Goal: Task Accomplishment & Management: Use online tool/utility

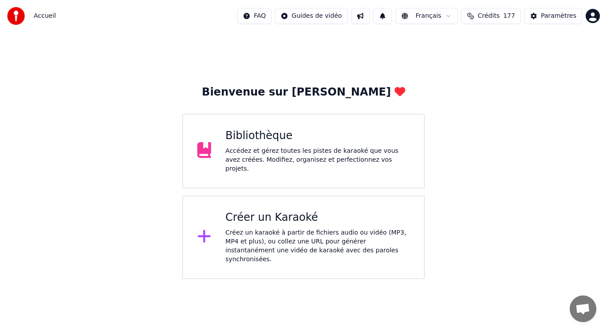
click at [245, 229] on div "Créez un karaoké à partir de fichiers audio ou vidéo (MP3, MP4 et plus), ou col…" at bounding box center [317, 246] width 184 height 36
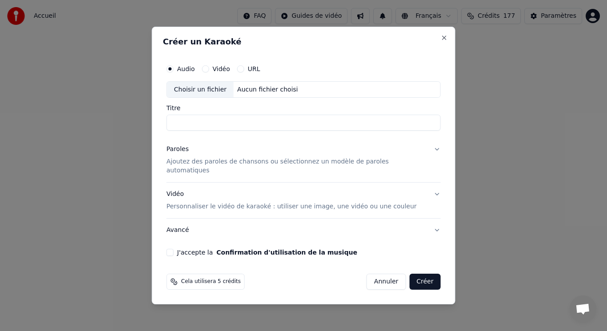
click at [218, 97] on div "Choisir un fichier" at bounding box center [200, 90] width 67 height 16
drag, startPoint x: 283, startPoint y: 132, endPoint x: 222, endPoint y: 133, distance: 61.3
click at [222, 131] on input "**********" at bounding box center [304, 123] width 274 height 16
type input "**********"
click at [210, 163] on p "Ajoutez des paroles de chansons ou sélectionnez un modèle de paroles automatiqu…" at bounding box center [297, 167] width 260 height 18
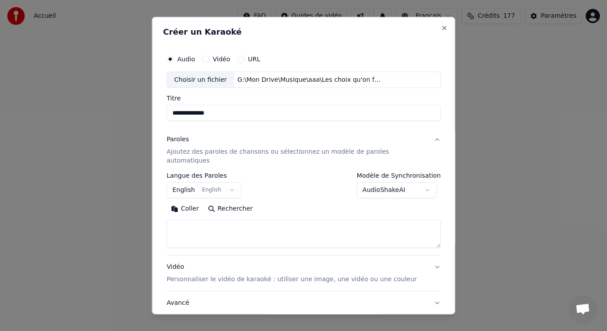
click at [214, 182] on button "English English" at bounding box center [204, 190] width 75 height 16
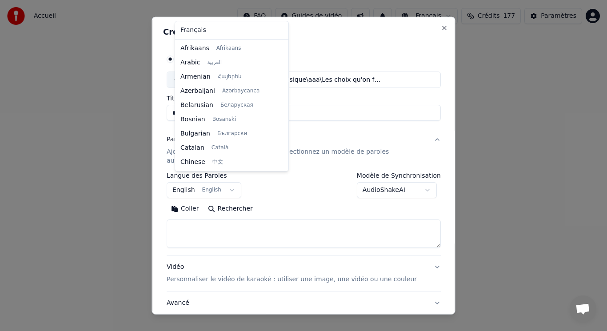
scroll to position [71, 0]
select select "**"
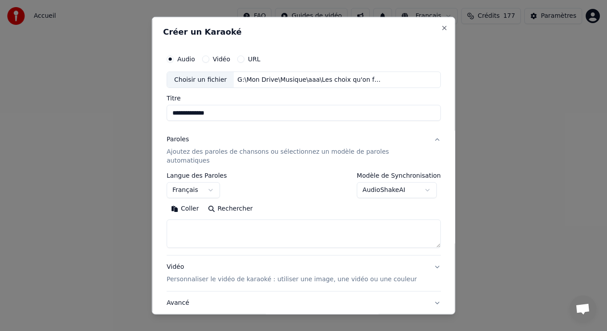
click at [187, 202] on button "Coller" at bounding box center [185, 209] width 37 height 14
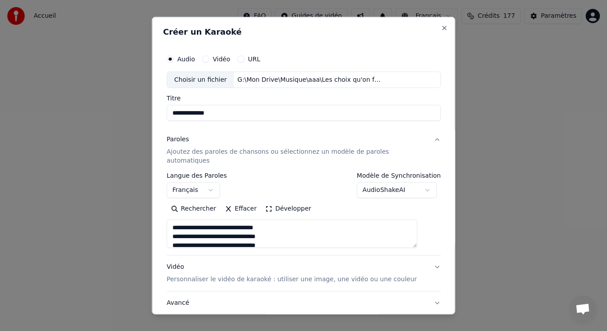
click at [274, 202] on button "Développer" at bounding box center [288, 209] width 55 height 14
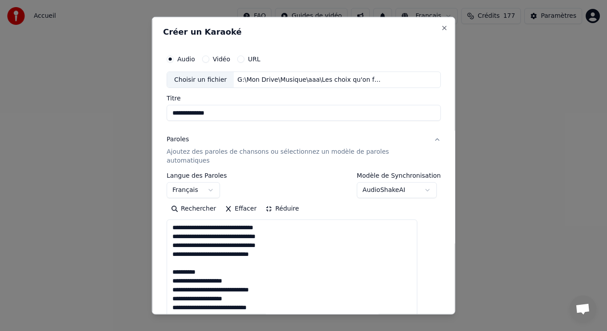
drag, startPoint x: 178, startPoint y: 250, endPoint x: 207, endPoint y: 260, distance: 30.8
drag, startPoint x: 179, startPoint y: 290, endPoint x: 219, endPoint y: 301, distance: 42.0
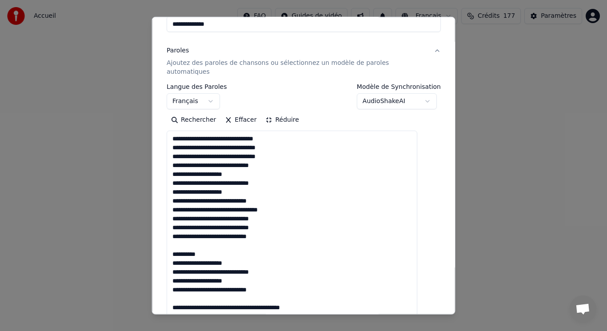
drag, startPoint x: 180, startPoint y: 237, endPoint x: 223, endPoint y: 246, distance: 44.1
click at [223, 246] on textarea "**********" at bounding box center [292, 294] width 250 height 326
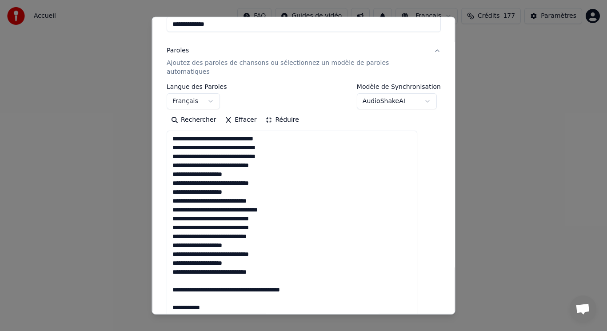
drag, startPoint x: 179, startPoint y: 270, endPoint x: 258, endPoint y: 301, distance: 84.4
click at [258, 301] on textarea "**********" at bounding box center [292, 294] width 250 height 326
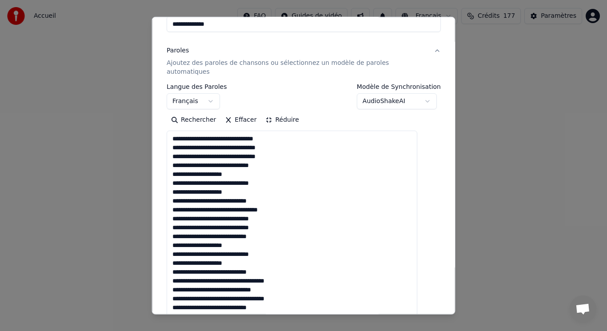
scroll to position [178, 0]
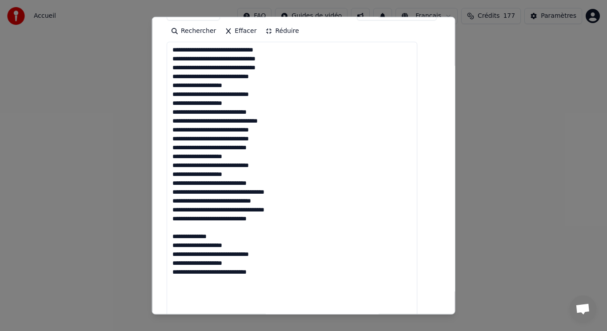
drag, startPoint x: 181, startPoint y: 219, endPoint x: 218, endPoint y: 227, distance: 37.7
click at [218, 227] on textarea "**********" at bounding box center [292, 205] width 250 height 326
drag, startPoint x: 179, startPoint y: 219, endPoint x: 257, endPoint y: 218, distance: 77.7
click at [257, 218] on textarea "**********" at bounding box center [292, 205] width 250 height 326
click at [287, 177] on textarea "**********" at bounding box center [292, 205] width 250 height 326
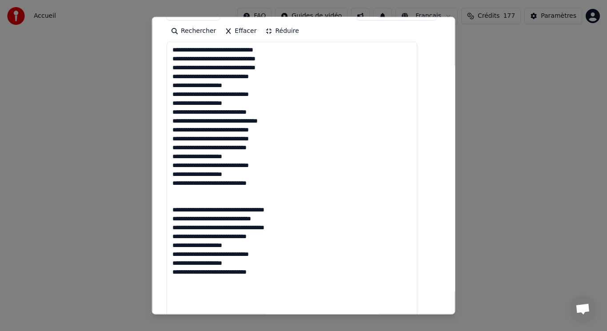
paste textarea "**********"
drag, startPoint x: 180, startPoint y: 238, endPoint x: 278, endPoint y: 271, distance: 104.1
click at [278, 271] on textarea "**********" at bounding box center [292, 205] width 250 height 326
click at [198, 273] on textarea "**********" at bounding box center [292, 205] width 250 height 326
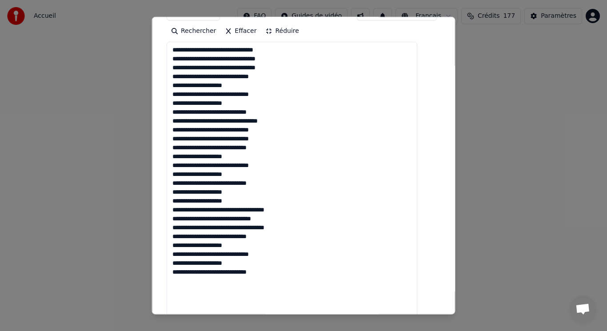
click at [298, 270] on textarea "**********" at bounding box center [292, 205] width 250 height 326
paste textarea "**********"
drag, startPoint x: 244, startPoint y: 289, endPoint x: 170, endPoint y: 289, distance: 74.6
click at [170, 289] on div "**********" at bounding box center [303, 165] width 303 height 298
click at [275, 308] on textarea "**********" at bounding box center [292, 205] width 250 height 326
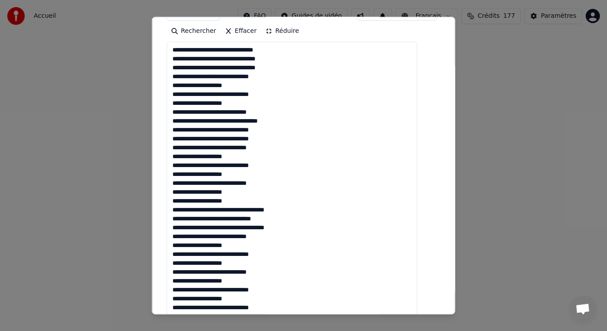
paste textarea "**********"
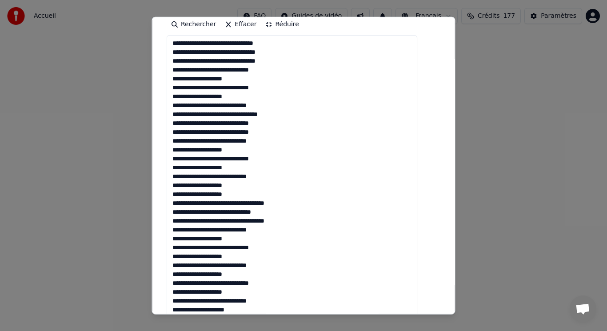
paste textarea "**********"
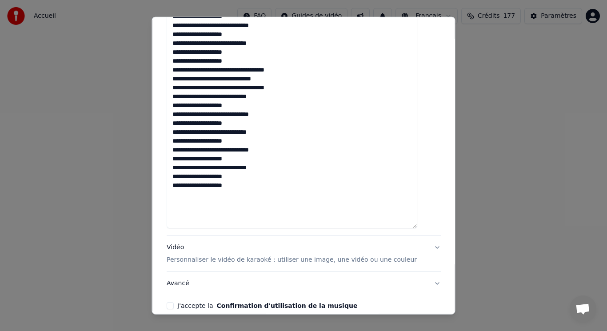
scroll to position [352, 0]
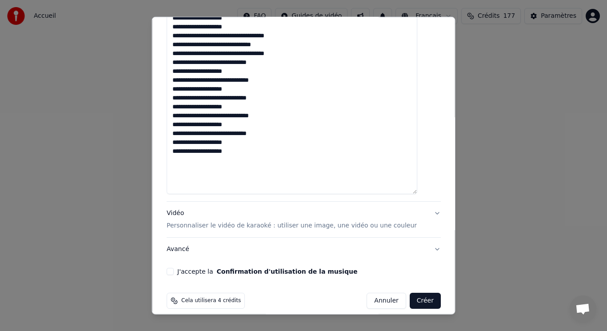
type textarea "**********"
click at [407, 91] on textarea "**********" at bounding box center [292, 31] width 250 height 326
click at [186, 221] on p "Personnaliser le vidéo de karaoké : utiliser une image, une vidéo ou une couleur" at bounding box center [292, 225] width 250 height 9
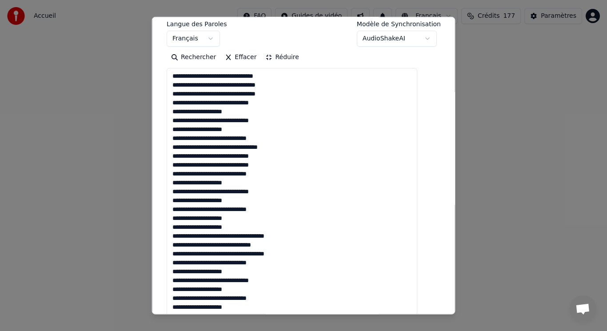
scroll to position [151, 0]
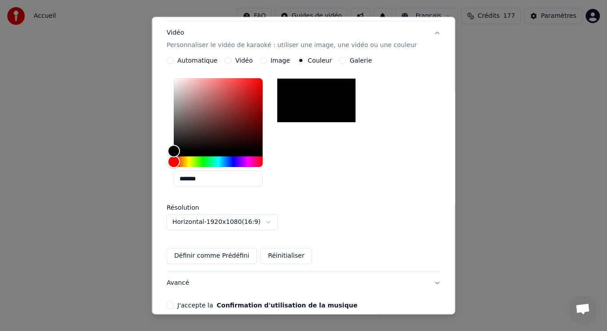
click at [266, 57] on button "Image" at bounding box center [262, 60] width 7 height 7
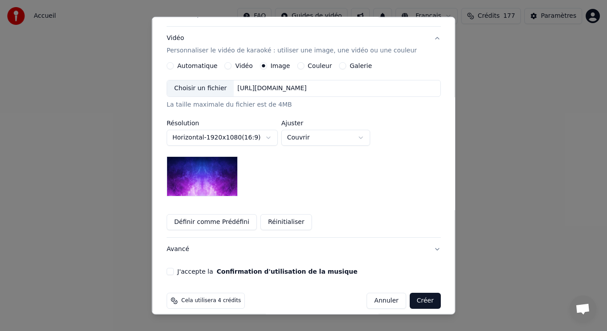
click at [224, 80] on div "Choisir un fichier" at bounding box center [200, 88] width 67 height 16
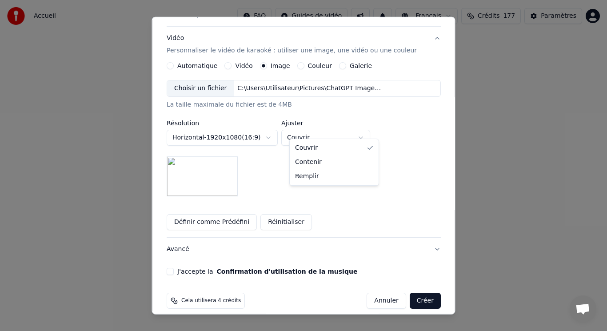
click at [313, 125] on body "**********" at bounding box center [303, 139] width 607 height 279
select select "****"
click at [174, 268] on button "J'accepte la Confirmation d'utilisation de la musique" at bounding box center [170, 271] width 7 height 7
click at [411, 293] on button "Créer" at bounding box center [424, 301] width 31 height 16
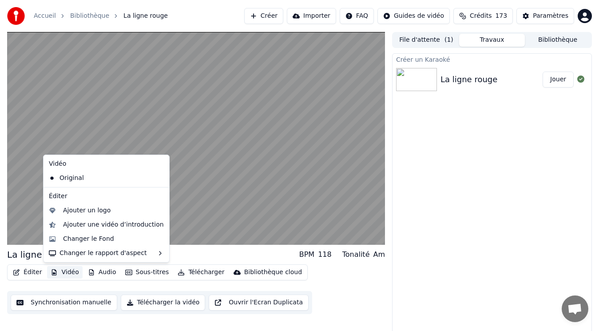
click at [73, 274] on button "Vidéo" at bounding box center [64, 272] width 35 height 12
click at [107, 213] on div "Ajouter un logo" at bounding box center [113, 210] width 101 height 9
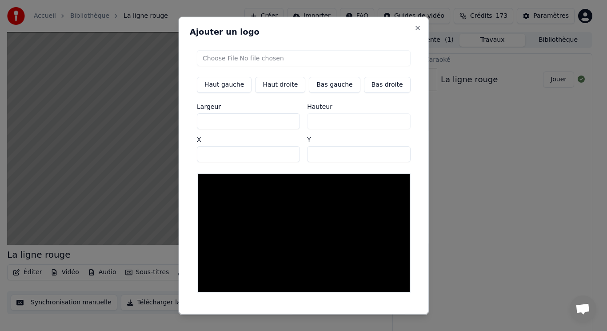
click at [233, 58] on input "file" at bounding box center [304, 58] width 214 height 16
type input "**********"
type input "***"
click at [330, 87] on button "Bas gauche" at bounding box center [334, 84] width 51 height 16
type input "***"
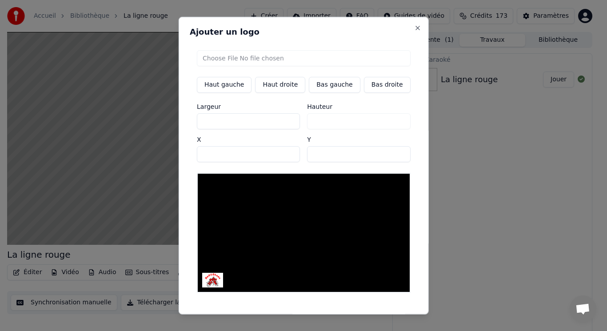
click at [375, 314] on button "Sauvegarder" at bounding box center [390, 322] width 54 height 16
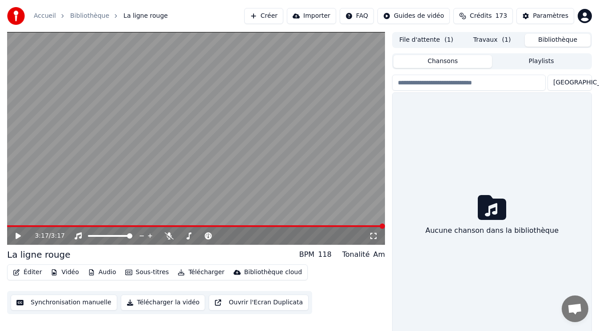
click at [561, 41] on button "Bibliothèque" at bounding box center [558, 40] width 66 height 13
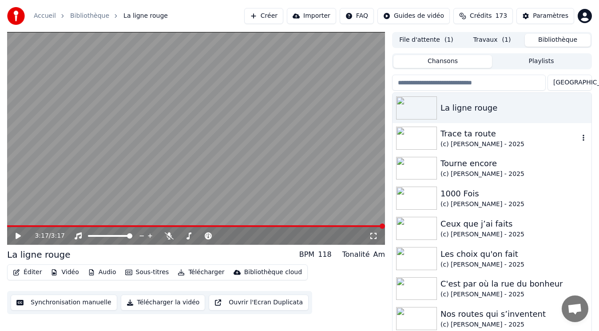
click at [485, 142] on div "(c) [PERSON_NAME] - 2025" at bounding box center [510, 144] width 139 height 9
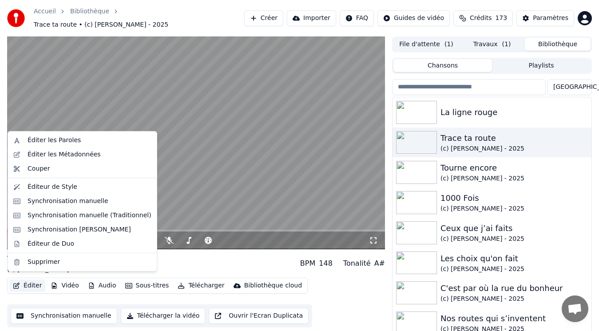
click at [36, 279] on button "Éditer" at bounding box center [27, 285] width 36 height 12
click at [55, 154] on div "Éditer les Métadonnées" at bounding box center [64, 154] width 73 height 9
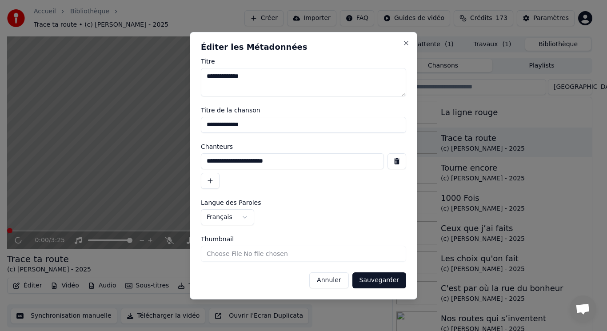
drag, startPoint x: 308, startPoint y: 161, endPoint x: 169, endPoint y: 165, distance: 138.6
click at [169, 165] on body "**********" at bounding box center [299, 165] width 599 height 331
click at [329, 281] on button "Annuler" at bounding box center [328, 280] width 39 height 16
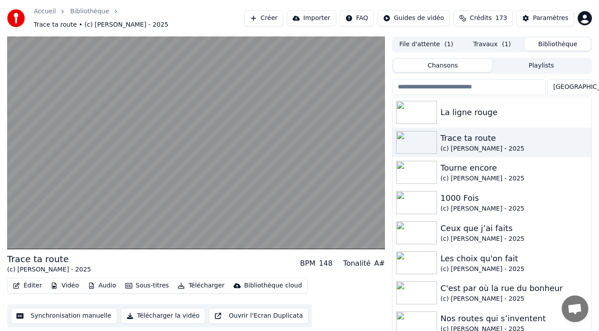
click at [489, 43] on button "Travaux ( 1 )" at bounding box center [492, 44] width 66 height 13
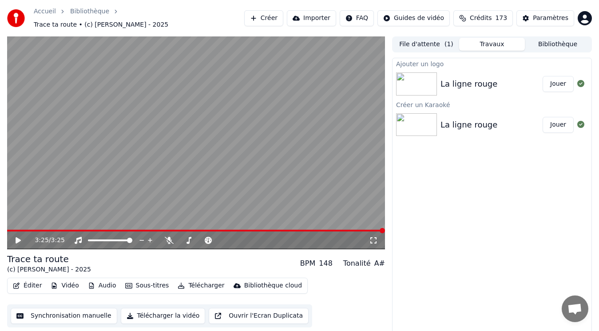
click at [24, 279] on button "Éditer" at bounding box center [27, 285] width 36 height 12
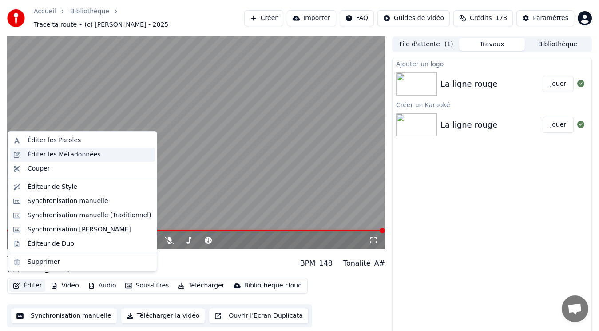
click at [93, 152] on div "Éditer les Métadonnées" at bounding box center [90, 154] width 124 height 9
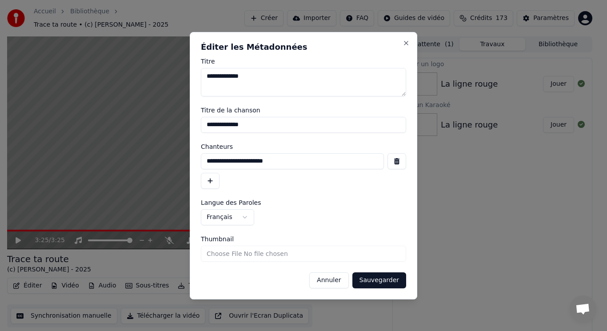
click at [341, 280] on button "Annuler" at bounding box center [328, 280] width 39 height 16
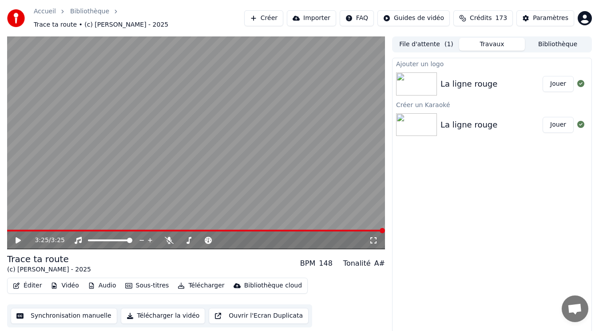
click at [482, 80] on div "La ligne rouge" at bounding box center [469, 84] width 57 height 12
click at [559, 81] on button "Jouer" at bounding box center [558, 84] width 31 height 16
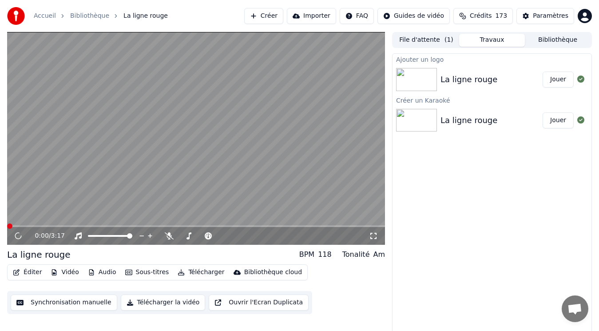
click at [20, 270] on button "Éditer" at bounding box center [27, 272] width 36 height 12
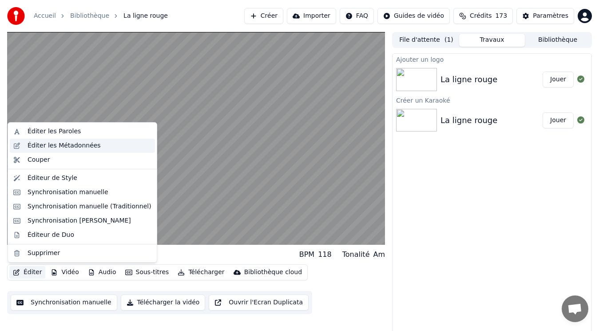
click at [67, 142] on div "Éditer les Métadonnées" at bounding box center [64, 145] width 73 height 9
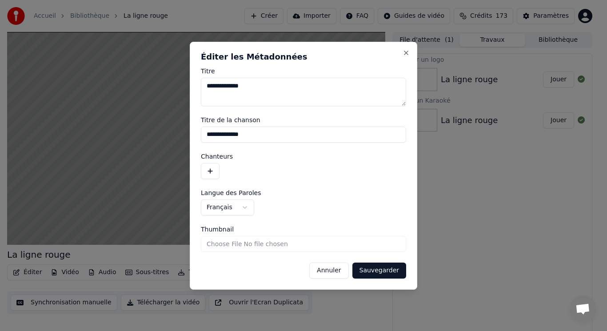
click at [206, 171] on button "button" at bounding box center [210, 171] width 19 height 16
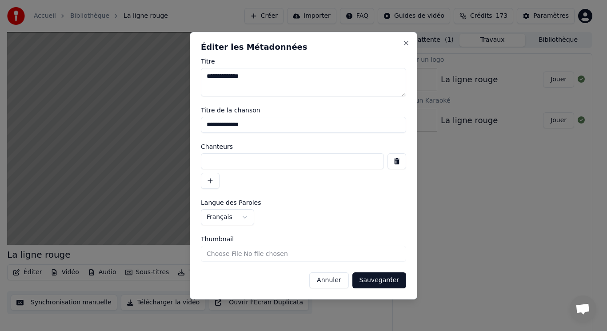
paste input "**********"
type input "**********"
click at [378, 280] on button "Sauvegarder" at bounding box center [379, 280] width 54 height 16
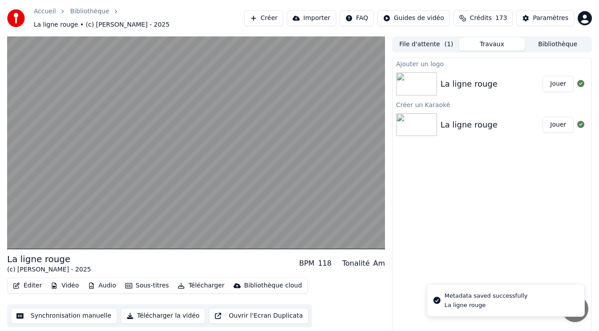
click at [29, 279] on button "Éditer" at bounding box center [27, 285] width 36 height 12
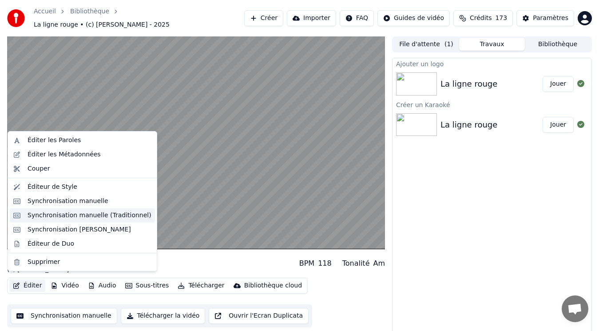
click at [51, 215] on div "Synchronisation manuelle (Traditionnel)" at bounding box center [90, 215] width 124 height 9
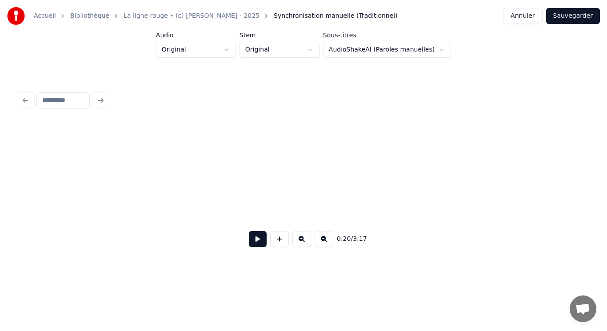
scroll to position [0, 1338]
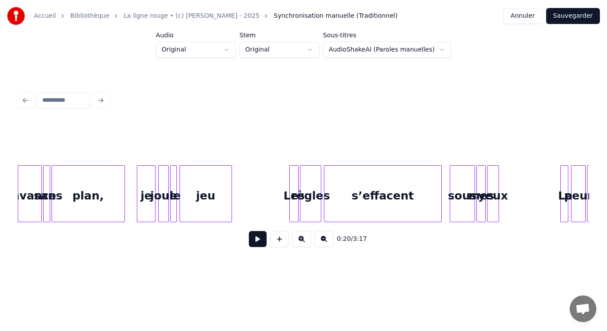
click at [261, 246] on button at bounding box center [258, 239] width 18 height 16
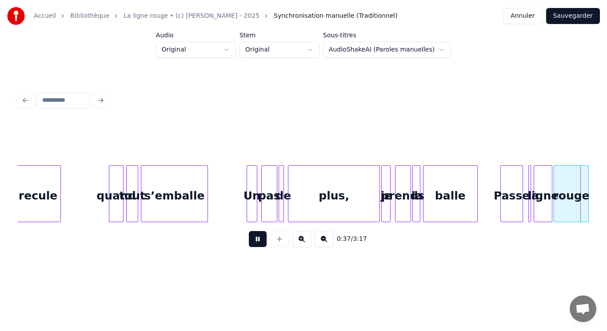
click at [258, 239] on button at bounding box center [258, 239] width 18 height 16
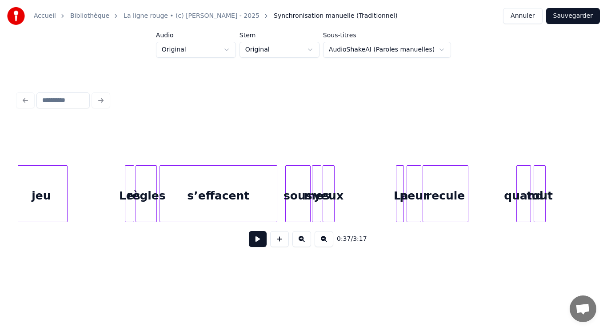
scroll to position [0, 1387]
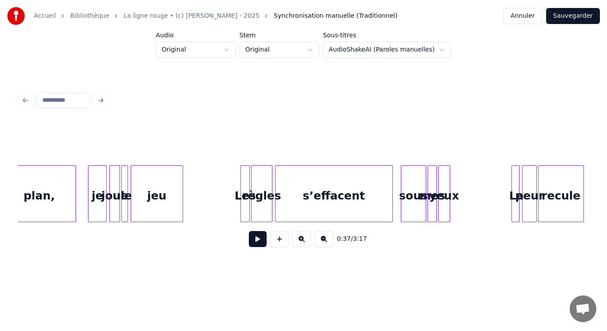
click at [444, 200] on div "yeux" at bounding box center [443, 196] width 11 height 60
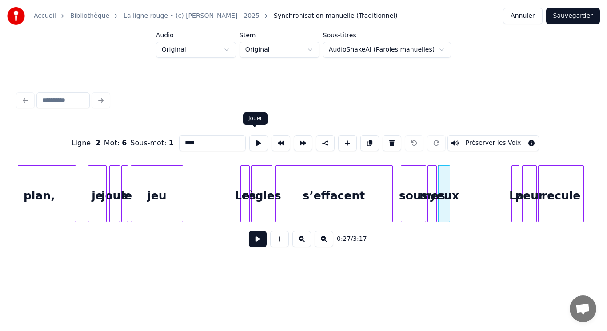
click at [254, 138] on button at bounding box center [258, 143] width 19 height 16
click at [370, 199] on div at bounding box center [369, 194] width 3 height 56
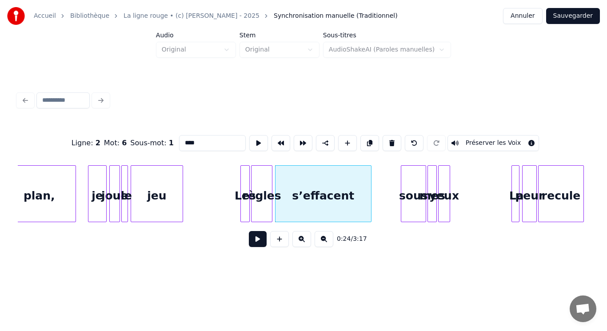
click at [340, 191] on div "s’effacent" at bounding box center [322, 196] width 95 height 60
click at [254, 139] on button at bounding box center [258, 143] width 19 height 16
click at [388, 205] on div "sous" at bounding box center [385, 196] width 24 height 60
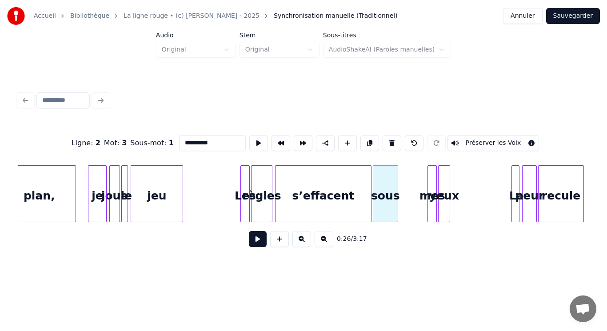
click at [393, 200] on div "sous" at bounding box center [385, 196] width 24 height 60
type input "****"
click at [253, 140] on button at bounding box center [258, 143] width 19 height 16
click at [385, 200] on div at bounding box center [385, 194] width 3 height 56
click at [391, 204] on div "mes" at bounding box center [391, 196] width 9 height 60
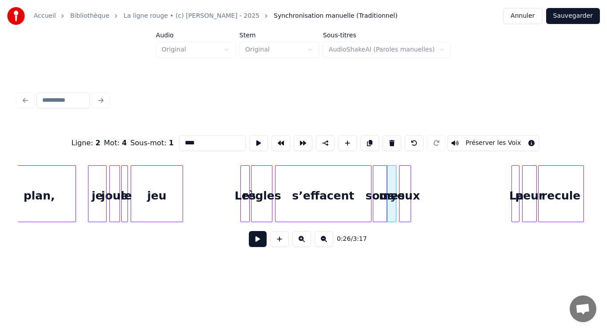
click at [403, 204] on div "yeux" at bounding box center [404, 196] width 11 height 60
click at [412, 203] on div at bounding box center [410, 194] width 3 height 56
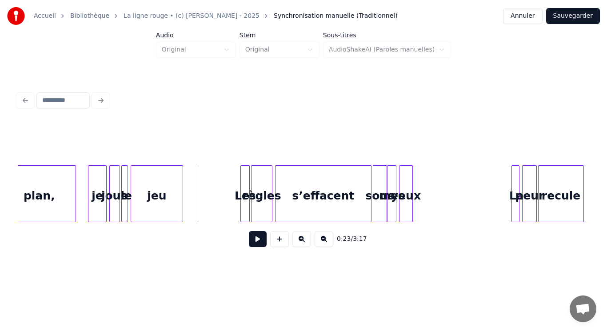
click at [259, 238] on button at bounding box center [258, 239] width 18 height 16
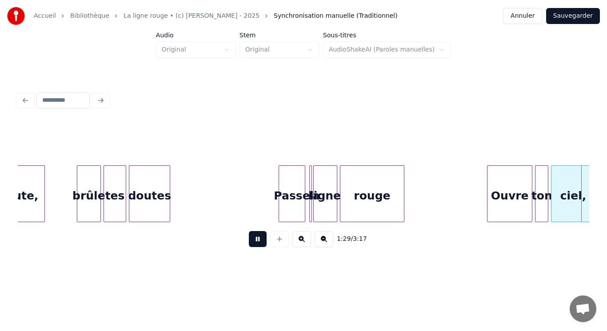
scroll to position [0, 5959]
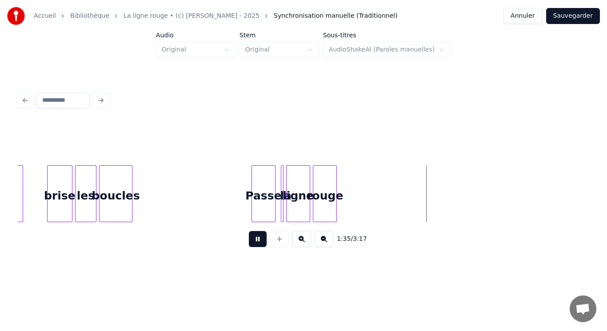
click at [260, 244] on button at bounding box center [258, 239] width 18 height 16
click at [250, 189] on div "Passe" at bounding box center [251, 196] width 23 height 60
click at [252, 192] on div "Passe" at bounding box center [251, 196] width 23 height 60
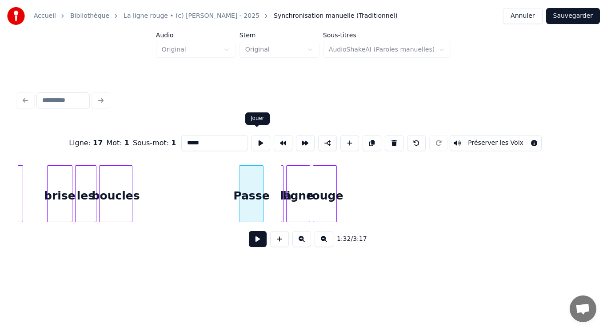
click at [254, 136] on button at bounding box center [260, 143] width 19 height 16
click at [249, 188] on div at bounding box center [249, 194] width 3 height 56
click at [258, 201] on div "la" at bounding box center [257, 196] width 9 height 60
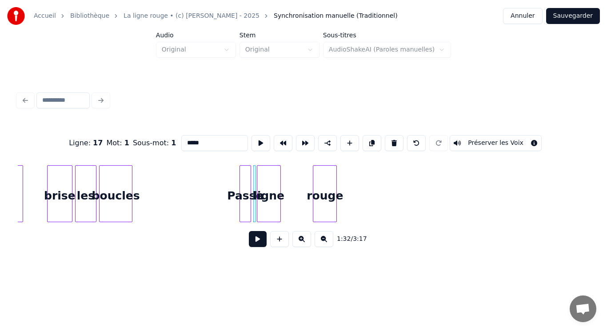
click at [261, 199] on div "ligne" at bounding box center [268, 196] width 23 height 60
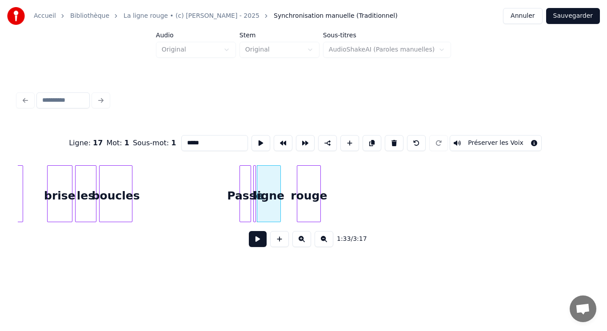
click at [303, 201] on div "rouge" at bounding box center [308, 196] width 23 height 60
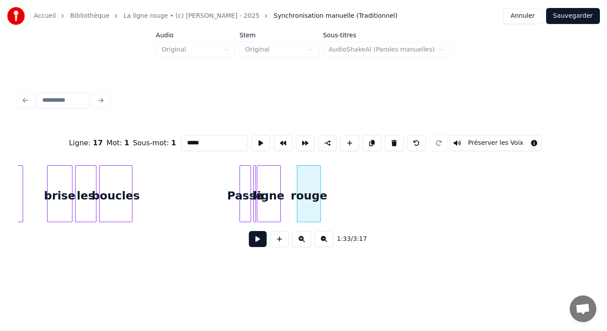
click at [306, 202] on div "rouge" at bounding box center [308, 196] width 23 height 60
click at [259, 136] on button at bounding box center [260, 143] width 19 height 16
click at [275, 191] on div "ligne" at bounding box center [268, 196] width 23 height 60
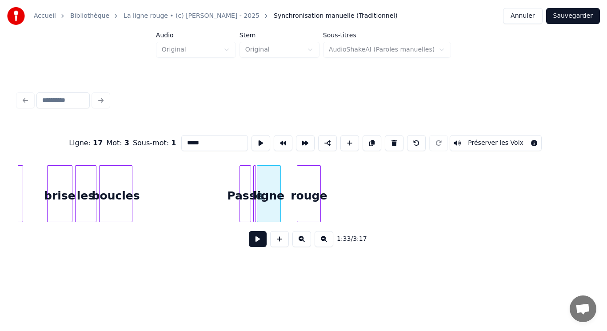
click at [258, 135] on button at bounding box center [260, 143] width 19 height 16
click at [282, 188] on div "ligne" at bounding box center [277, 196] width 23 height 60
click at [260, 142] on button at bounding box center [260, 143] width 19 height 16
click at [263, 181] on div "la" at bounding box center [263, 196] width 9 height 60
click at [257, 141] on button at bounding box center [260, 143] width 19 height 16
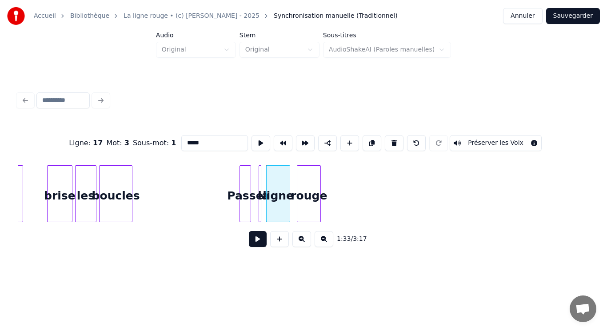
click at [258, 166] on div at bounding box center [259, 194] width 3 height 56
type input "**"
click at [259, 139] on button at bounding box center [260, 143] width 19 height 16
click at [249, 176] on div "Passe" at bounding box center [248, 196] width 11 height 60
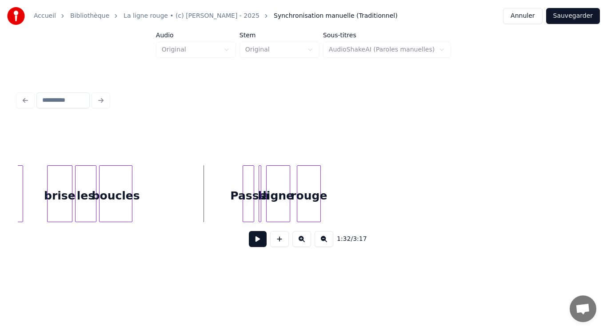
click at [253, 244] on button at bounding box center [258, 239] width 18 height 16
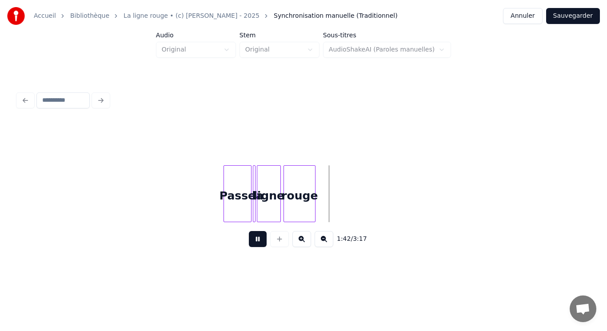
click at [253, 244] on button at bounding box center [258, 239] width 18 height 16
click at [217, 197] on div "Passe" at bounding box center [222, 196] width 27 height 60
click at [217, 196] on div "Passe" at bounding box center [222, 196] width 27 height 60
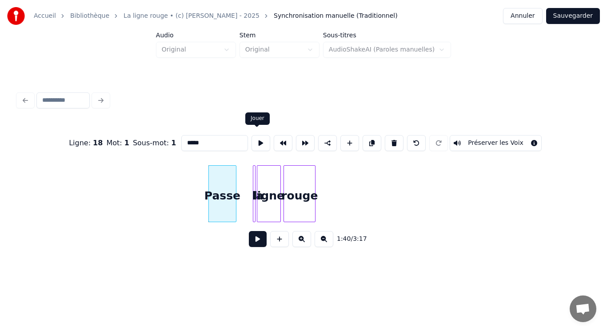
click at [255, 139] on button at bounding box center [260, 143] width 19 height 16
click at [225, 173] on div at bounding box center [223, 194] width 3 height 56
click at [253, 213] on div at bounding box center [253, 194] width 3 height 56
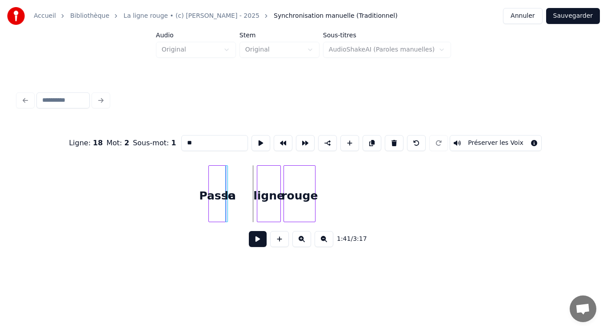
click at [227, 212] on div "la" at bounding box center [226, 193] width 3 height 57
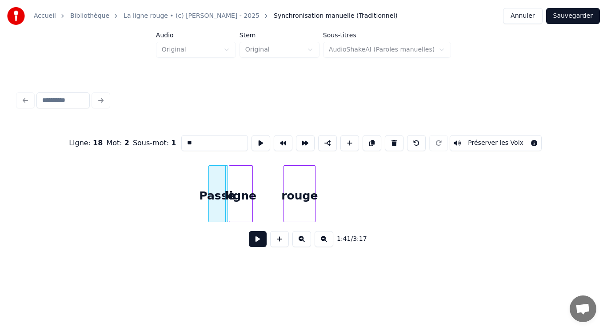
click at [237, 205] on div "ligne" at bounding box center [240, 196] width 23 height 60
click at [237, 204] on div "ligne" at bounding box center [240, 196] width 23 height 60
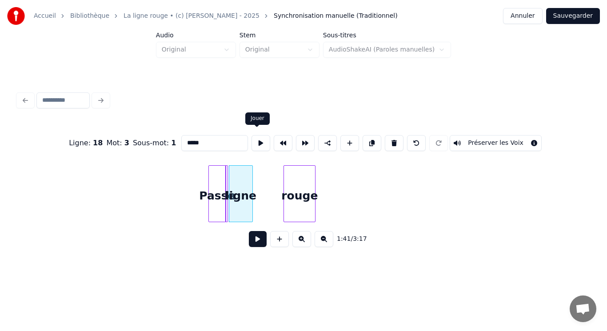
click at [258, 143] on button at bounding box center [260, 143] width 19 height 16
click at [270, 201] on div "rouge" at bounding box center [274, 196] width 31 height 60
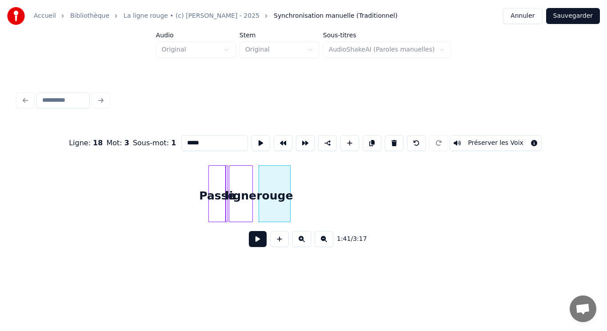
click at [270, 201] on div "rouge" at bounding box center [274, 196] width 31 height 60
type input "*****"
click at [260, 144] on button at bounding box center [260, 143] width 19 height 16
click at [258, 245] on button at bounding box center [258, 239] width 18 height 16
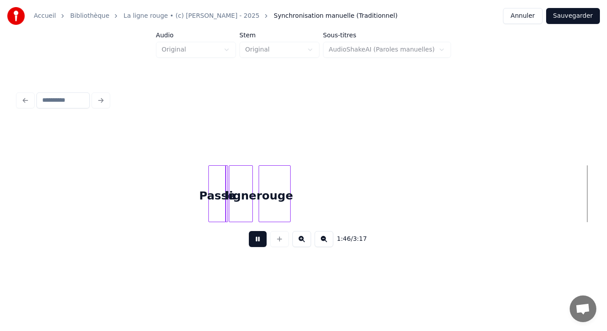
scroll to position [0, 7102]
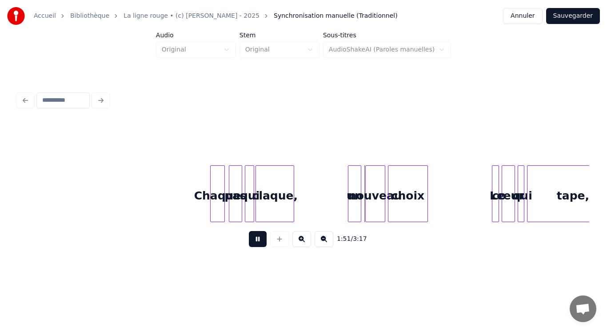
click at [261, 241] on button at bounding box center [258, 239] width 18 height 16
click at [217, 188] on div "Chaque" at bounding box center [217, 196] width 14 height 60
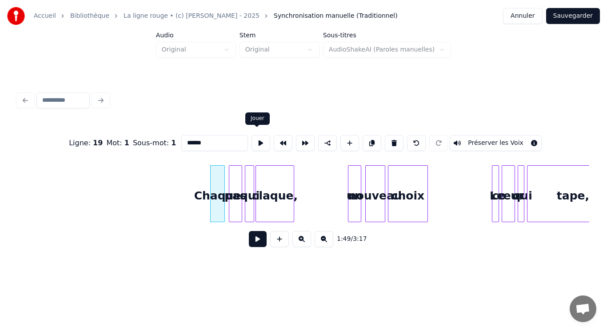
click at [253, 142] on button at bounding box center [260, 143] width 19 height 16
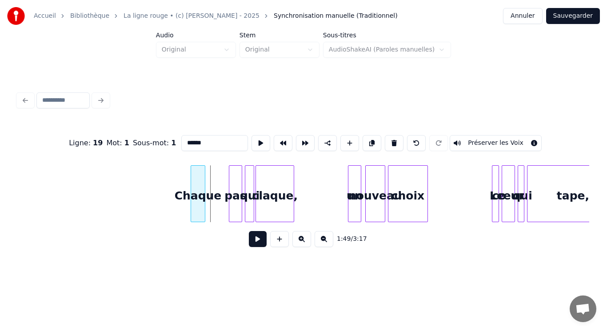
click at [197, 192] on div "Chaque" at bounding box center [198, 196] width 14 height 60
click at [216, 187] on div "pas" at bounding box center [216, 196] width 12 height 60
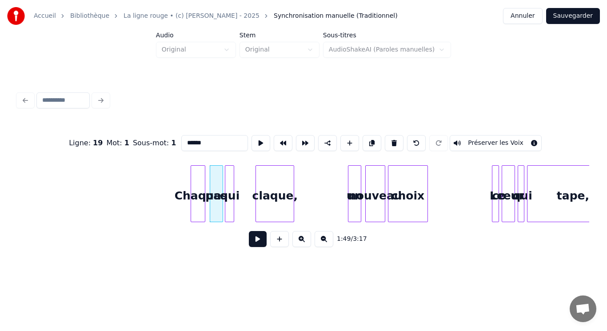
click at [230, 194] on div "qui" at bounding box center [229, 196] width 9 height 60
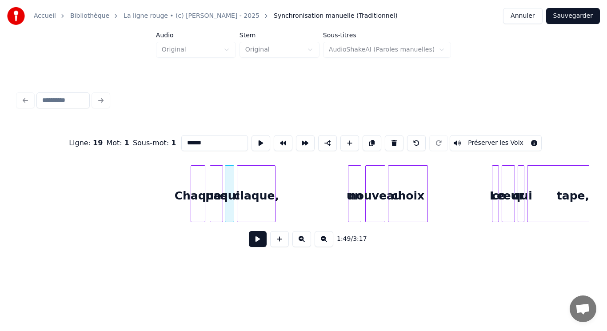
click at [246, 197] on div "claque," at bounding box center [256, 196] width 38 height 60
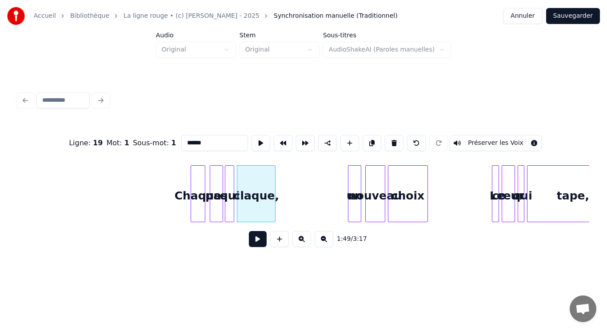
click at [191, 166] on div at bounding box center [192, 194] width 3 height 56
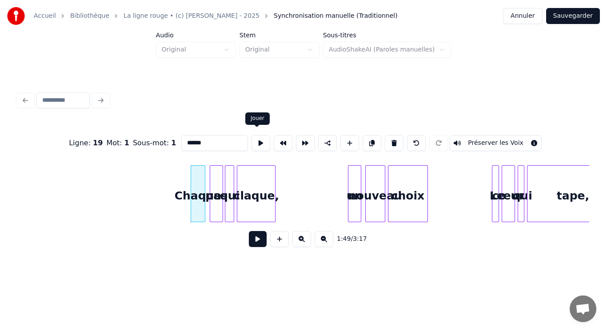
click at [254, 140] on button at bounding box center [260, 143] width 19 height 16
click at [255, 140] on button at bounding box center [260, 143] width 19 height 16
click at [254, 245] on button at bounding box center [258, 239] width 18 height 16
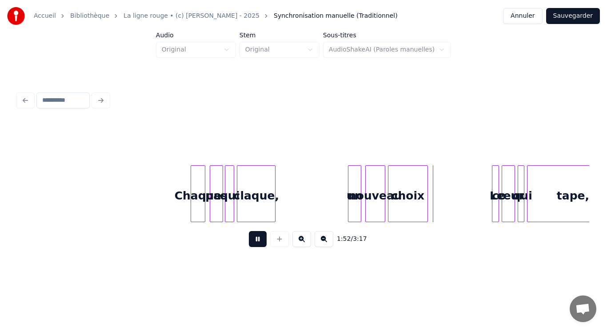
click at [260, 247] on button at bounding box center [258, 239] width 18 height 16
click at [334, 213] on div "un" at bounding box center [336, 196] width 12 height 60
click at [359, 205] on div "nouveau" at bounding box center [357, 196] width 19 height 60
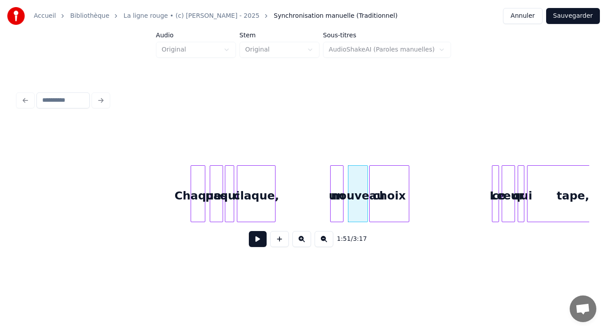
click at [390, 205] on div "choix" at bounding box center [388, 196] width 39 height 60
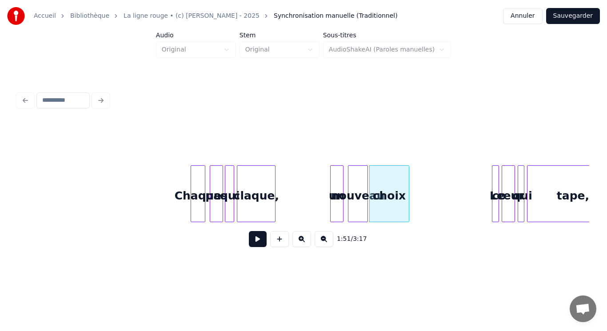
click at [353, 204] on div "nouveau" at bounding box center [357, 196] width 19 height 60
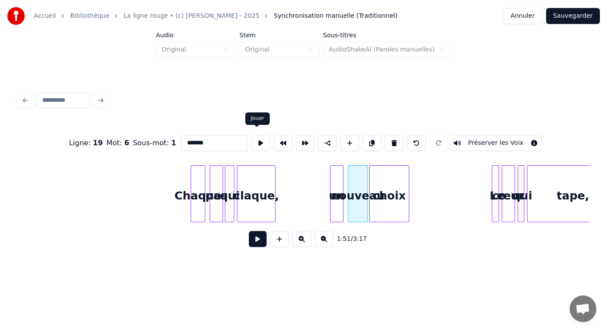
click at [259, 137] on button at bounding box center [260, 143] width 19 height 16
click at [259, 138] on button at bounding box center [260, 143] width 19 height 16
click at [262, 139] on button at bounding box center [260, 143] width 19 height 16
click at [355, 204] on div "nouveau" at bounding box center [355, 196] width 19 height 60
click at [382, 212] on div "choix" at bounding box center [386, 196] width 39 height 60
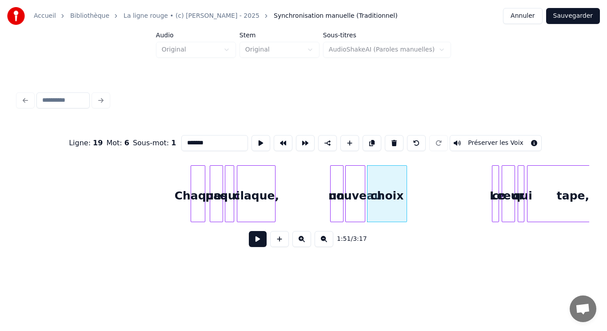
click at [262, 243] on button at bounding box center [258, 239] width 18 height 16
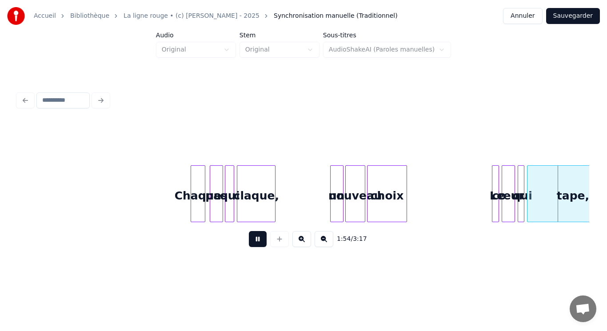
click at [262, 243] on button at bounding box center [258, 239] width 18 height 16
click at [496, 202] on div at bounding box center [497, 194] width 3 height 56
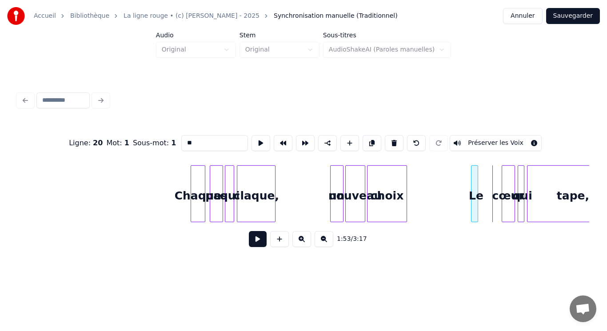
click at [471, 202] on div "Le" at bounding box center [474, 193] width 7 height 57
click at [476, 199] on div at bounding box center [476, 194] width 3 height 56
click at [261, 137] on button at bounding box center [260, 143] width 19 height 16
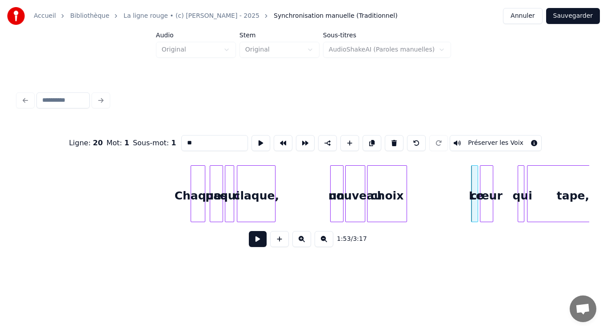
click at [488, 200] on div "cœur" at bounding box center [486, 196] width 12 height 60
click at [257, 140] on button at bounding box center [260, 143] width 19 height 16
click at [521, 200] on div at bounding box center [522, 194] width 3 height 56
click at [498, 211] on div "qui" at bounding box center [501, 193] width 7 height 57
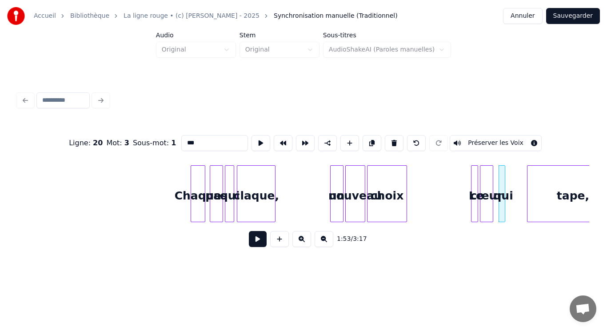
click at [499, 209] on div at bounding box center [500, 194] width 3 height 56
click at [257, 138] on button at bounding box center [260, 143] width 19 height 16
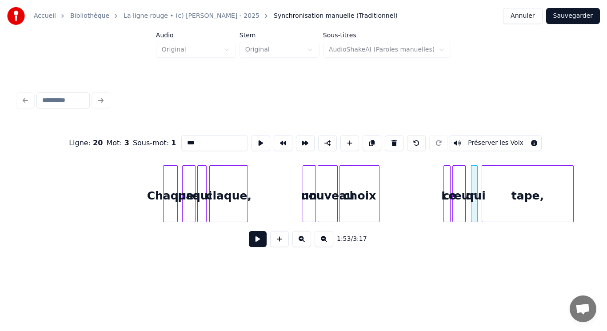
click at [524, 198] on div "tape," at bounding box center [527, 196] width 91 height 60
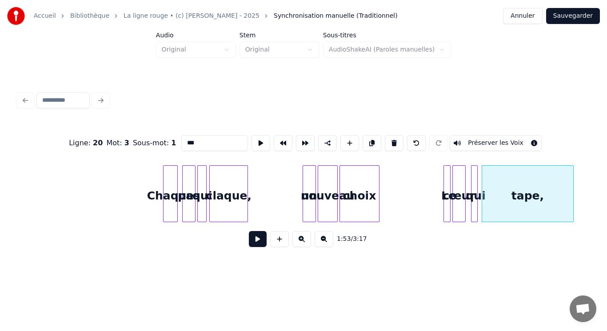
click at [527, 196] on div "tape," at bounding box center [527, 196] width 91 height 60
click at [258, 139] on button at bounding box center [260, 143] width 19 height 16
click at [559, 204] on div at bounding box center [559, 194] width 3 height 56
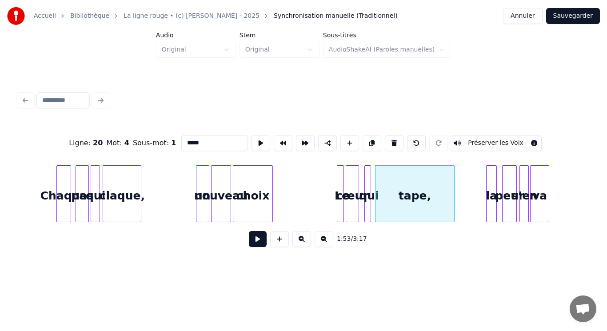
scroll to position [0, 7254]
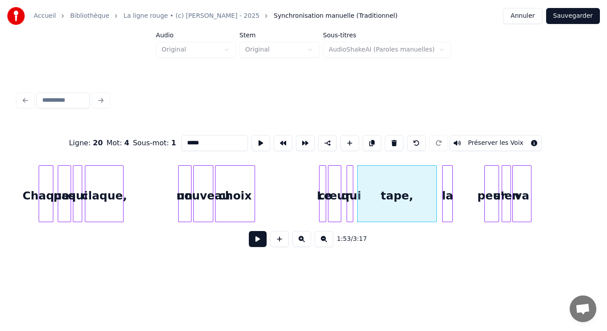
click at [448, 201] on div "la" at bounding box center [447, 196] width 10 height 60
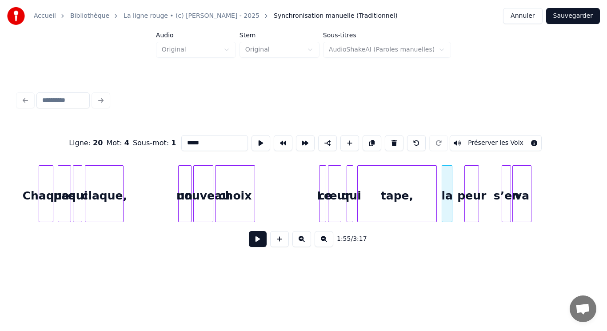
click at [470, 203] on div "peur" at bounding box center [472, 196] width 14 height 60
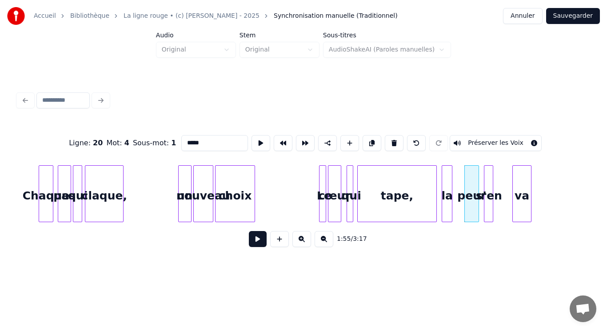
click at [488, 204] on div "s’en" at bounding box center [488, 196] width 9 height 60
click at [484, 206] on div "s’en" at bounding box center [484, 196] width 9 height 60
click at [497, 207] on div "va" at bounding box center [500, 196] width 18 height 60
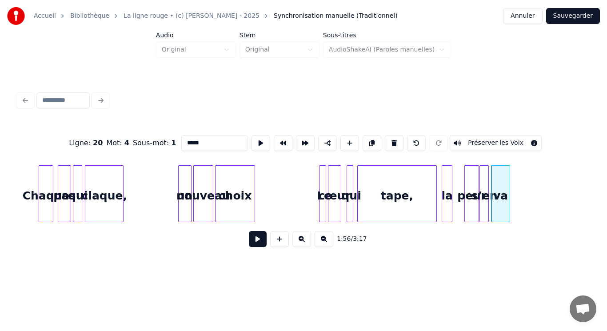
click at [497, 206] on div "va" at bounding box center [500, 196] width 18 height 60
type input "**"
click at [258, 140] on button at bounding box center [260, 143] width 19 height 16
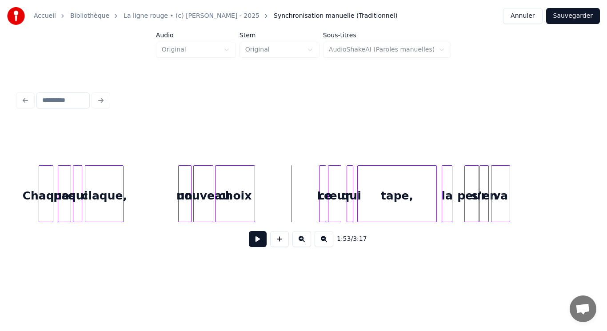
click at [259, 238] on button at bounding box center [258, 239] width 18 height 16
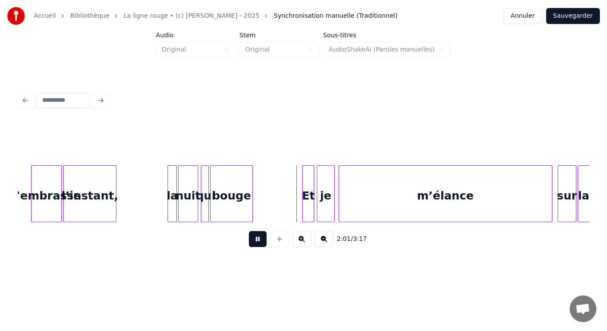
click at [254, 243] on button at bounding box center [258, 239] width 18 height 16
click at [147, 204] on div "la" at bounding box center [147, 196] width 9 height 60
click at [165, 211] on div "nuit" at bounding box center [166, 196] width 19 height 60
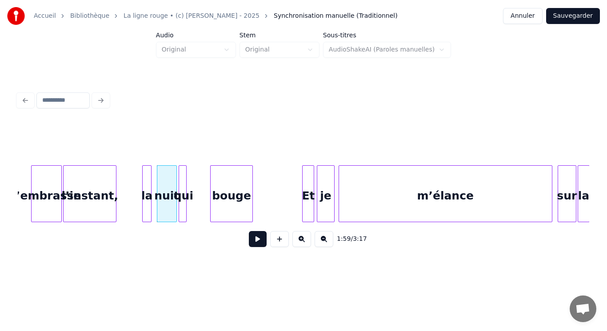
click at [183, 215] on div "qui" at bounding box center [183, 196] width 9 height 60
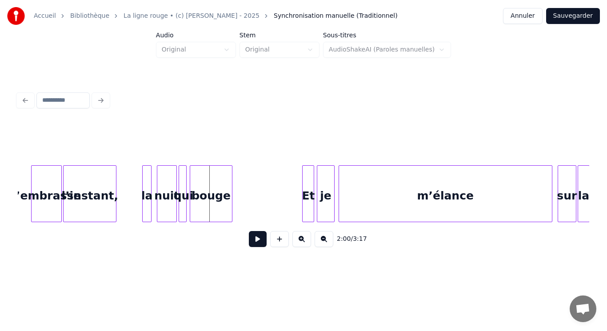
click at [205, 212] on div "bouge" at bounding box center [211, 196] width 42 height 60
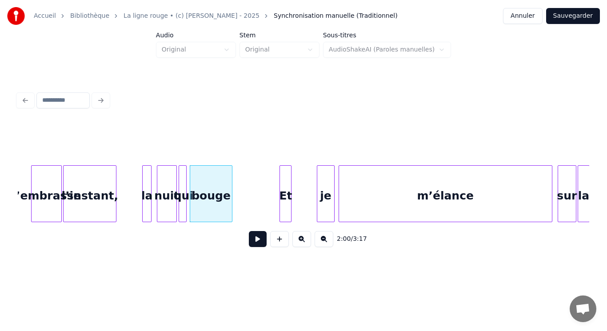
click at [283, 209] on div "Et" at bounding box center [285, 196] width 11 height 60
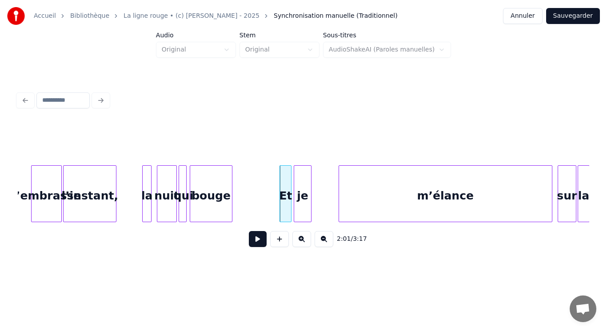
click at [303, 210] on div "je" at bounding box center [302, 196] width 16 height 60
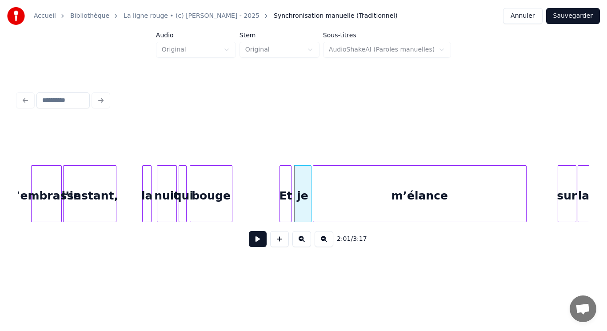
click at [353, 214] on div "m’élance" at bounding box center [419, 196] width 213 height 60
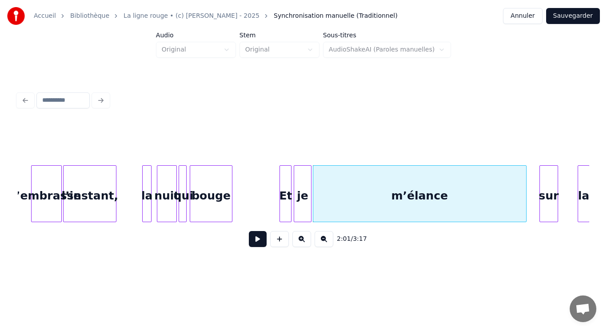
click at [548, 207] on div "sur" at bounding box center [549, 196] width 18 height 60
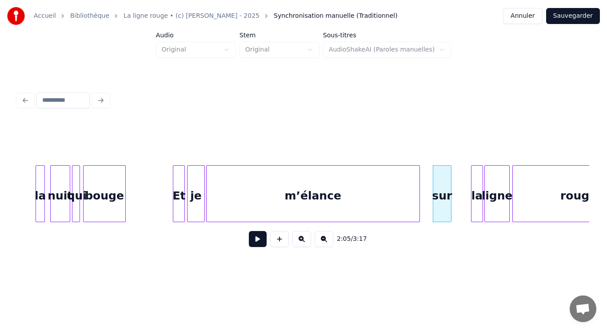
scroll to position [0, 7986]
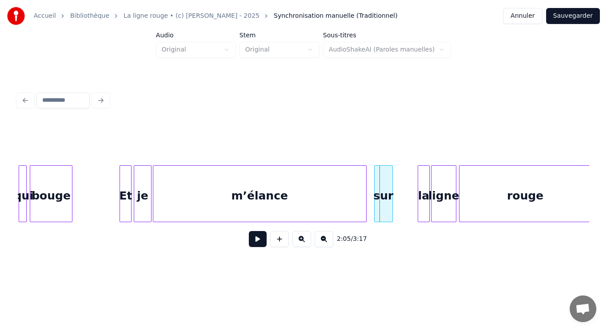
click at [381, 206] on div "sur" at bounding box center [383, 196] width 18 height 60
click at [380, 206] on div "sur" at bounding box center [382, 196] width 18 height 60
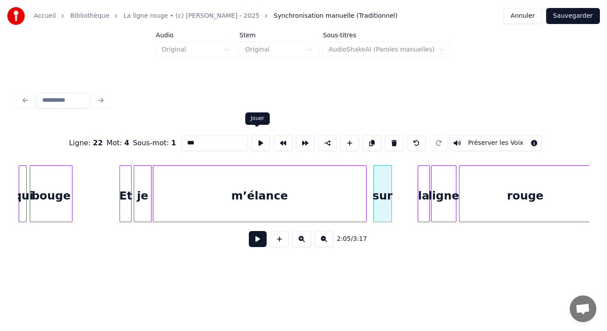
click at [258, 139] on button at bounding box center [260, 143] width 19 height 16
click at [403, 204] on div "la" at bounding box center [402, 196] width 11 height 60
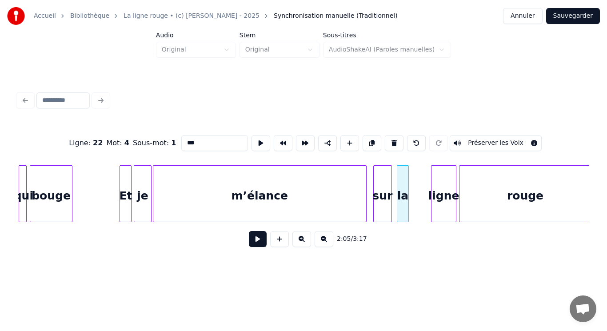
click at [403, 204] on div "la" at bounding box center [402, 196] width 11 height 60
click at [421, 208] on div "ligne" at bounding box center [421, 196] width 24 height 60
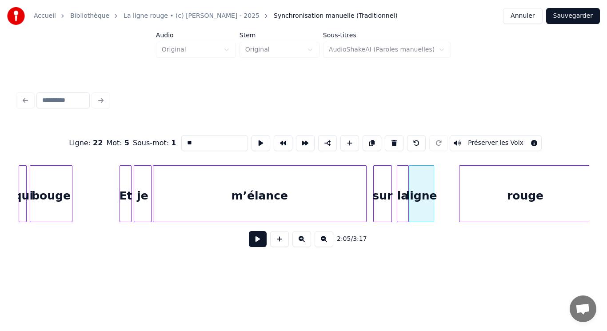
click at [421, 208] on div "ligne" at bounding box center [421, 196] width 24 height 60
click at [255, 142] on button at bounding box center [260, 143] width 19 height 16
click at [451, 201] on div "rouge" at bounding box center [500, 196] width 131 height 60
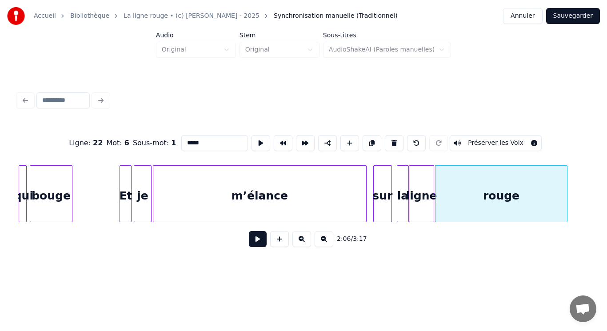
click at [451, 201] on div "rouge" at bounding box center [500, 196] width 131 height 60
type input "*****"
click at [261, 242] on button at bounding box center [258, 239] width 18 height 16
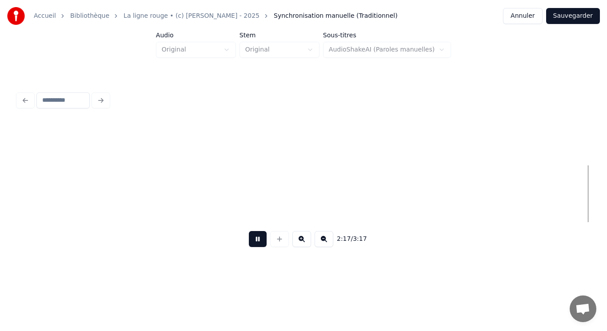
scroll to position [0, 9129]
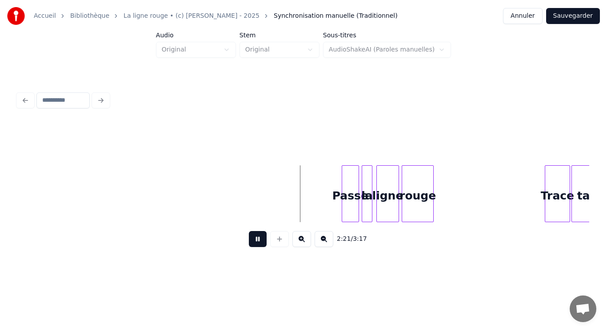
click at [258, 244] on button at bounding box center [258, 239] width 18 height 16
click at [326, 214] on div "Passe" at bounding box center [323, 196] width 16 height 60
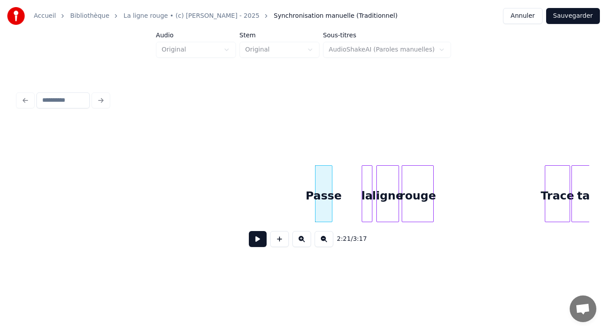
click at [326, 214] on div "Passe" at bounding box center [323, 196] width 16 height 60
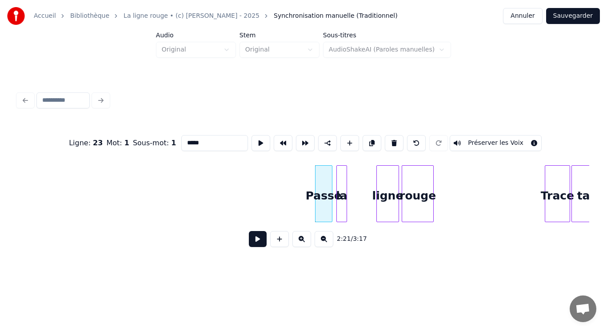
click at [340, 215] on div "la" at bounding box center [342, 196] width 10 height 60
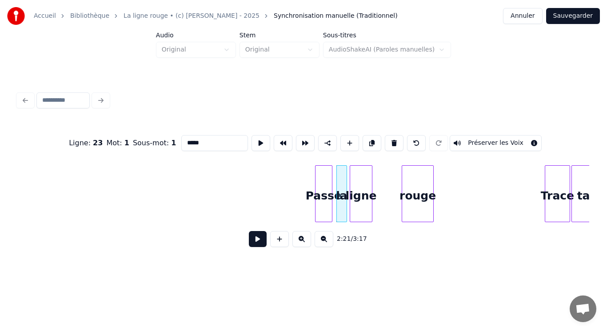
click at [359, 213] on div "ligne" at bounding box center [361, 196] width 22 height 60
type input "*****"
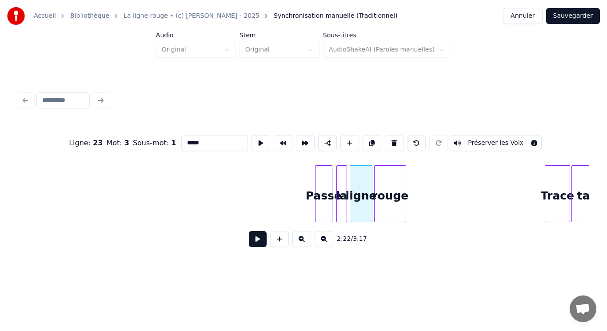
click at [392, 210] on div "rouge" at bounding box center [389, 196] width 31 height 60
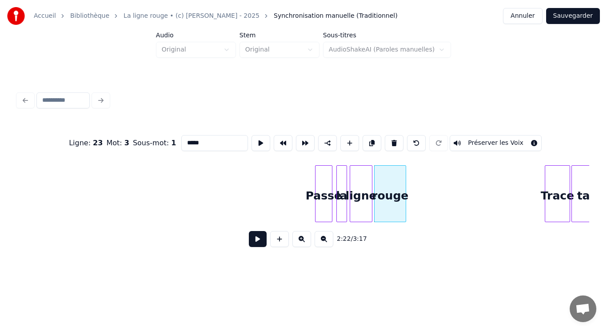
click at [361, 208] on div "ligne" at bounding box center [361, 196] width 22 height 60
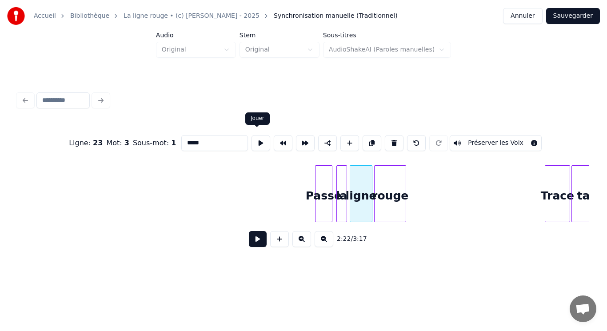
click at [258, 141] on button at bounding box center [260, 143] width 19 height 16
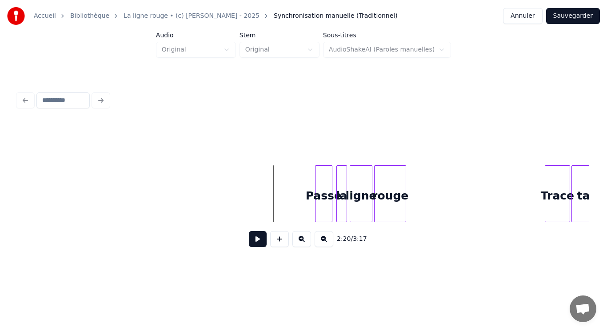
click at [262, 244] on button at bounding box center [258, 239] width 18 height 16
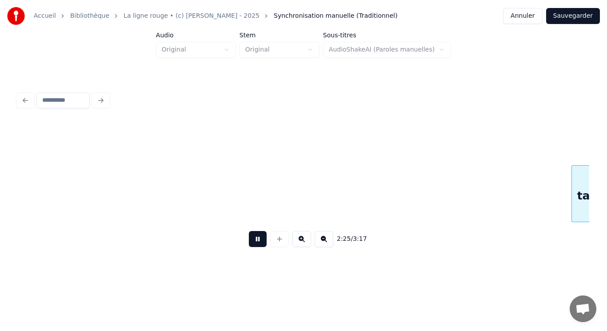
scroll to position [0, 9700]
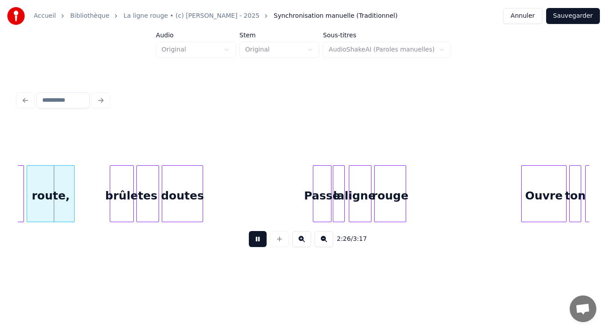
click at [254, 242] on button at bounding box center [258, 239] width 18 height 16
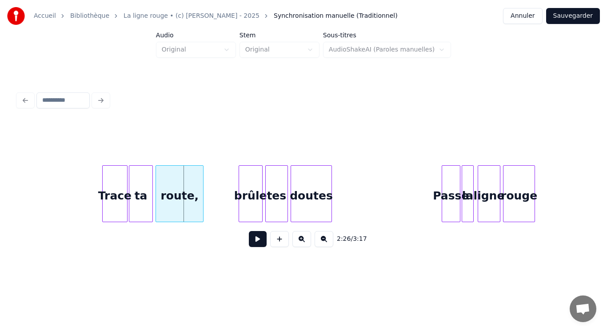
scroll to position [0, 9508]
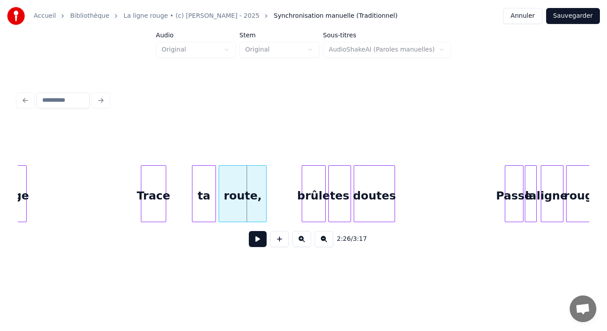
click at [156, 195] on div "Trace" at bounding box center [153, 196] width 24 height 60
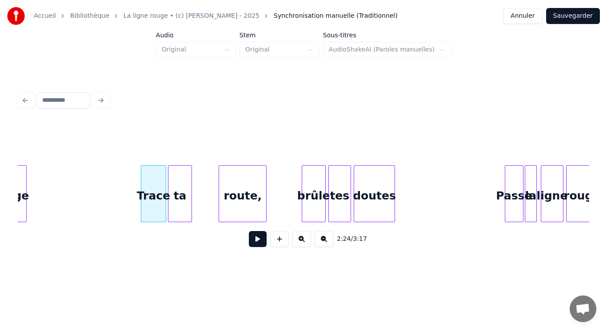
click at [179, 201] on div "ta" at bounding box center [179, 196] width 23 height 60
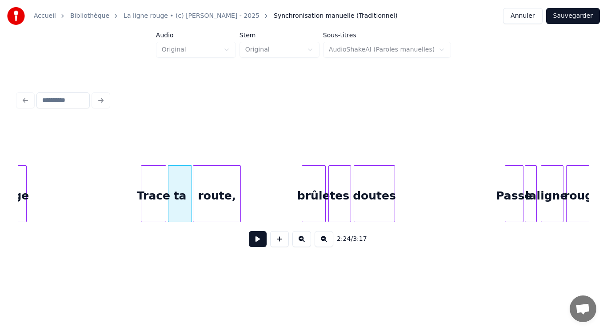
click at [206, 207] on div "route," at bounding box center [216, 196] width 47 height 60
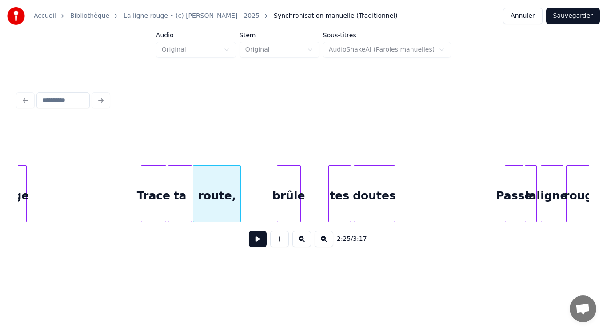
click at [287, 206] on div "brûle" at bounding box center [288, 196] width 23 height 60
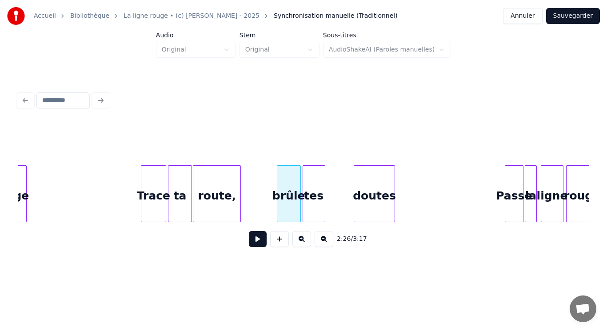
click at [318, 209] on div "tes" at bounding box center [314, 196] width 22 height 60
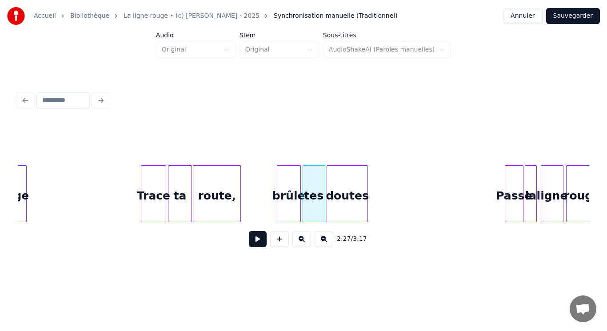
click at [335, 202] on div "doutes" at bounding box center [347, 196] width 40 height 60
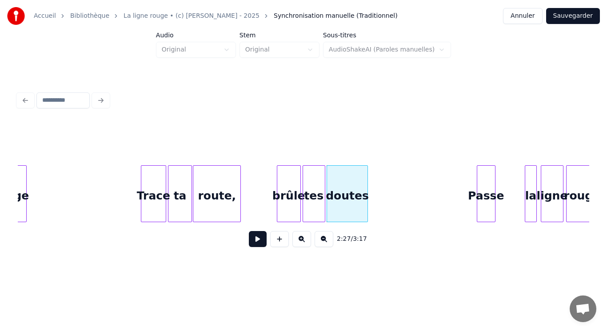
click at [485, 203] on div "Passe" at bounding box center [486, 196] width 18 height 60
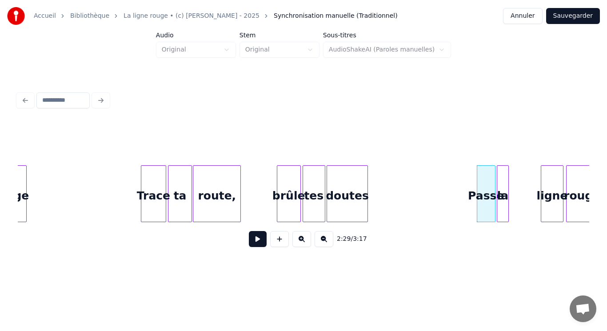
click at [500, 204] on div "la" at bounding box center [502, 196] width 11 height 60
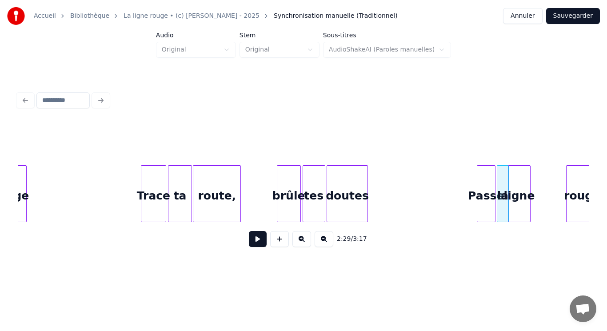
click at [523, 207] on div "ligne" at bounding box center [519, 196] width 22 height 60
click at [500, 188] on div "la" at bounding box center [499, 196] width 11 height 60
click at [481, 185] on div "Passe" at bounding box center [483, 196] width 18 height 60
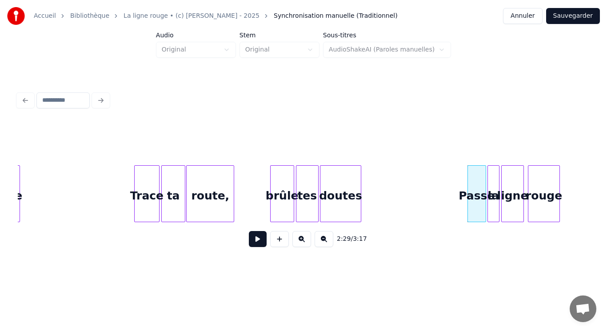
click at [541, 197] on div "rouge" at bounding box center [543, 196] width 31 height 60
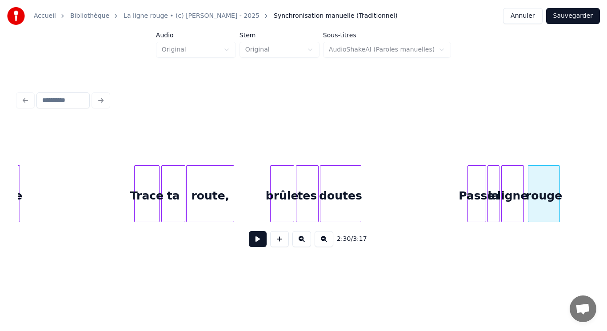
click at [253, 246] on button at bounding box center [258, 239] width 18 height 16
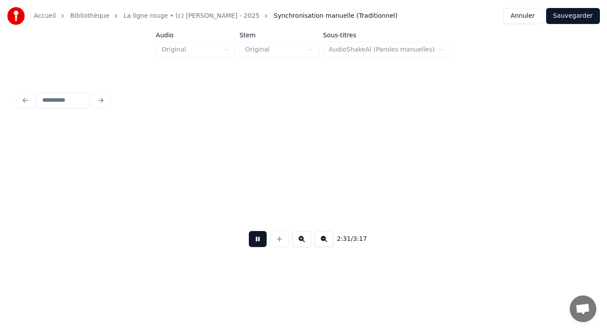
scroll to position [0, 10086]
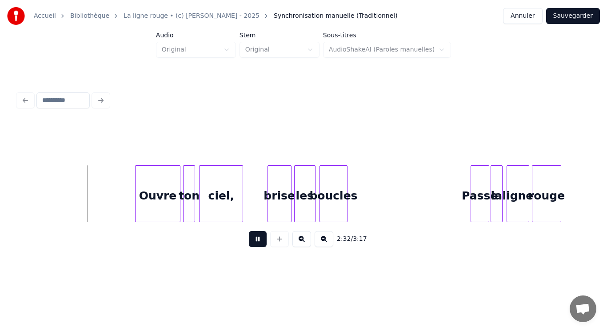
click at [253, 245] on button at bounding box center [258, 239] width 18 height 16
click at [139, 192] on div "Ouvre" at bounding box center [129, 196] width 44 height 60
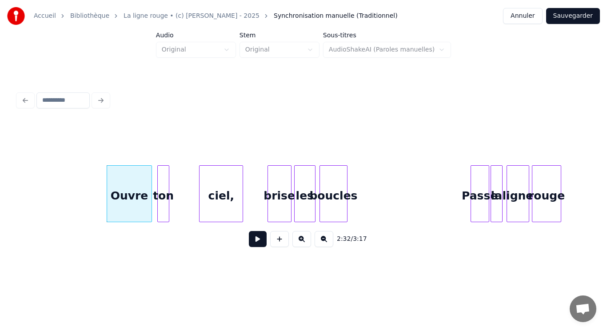
click at [163, 195] on div "ton" at bounding box center [163, 196] width 11 height 60
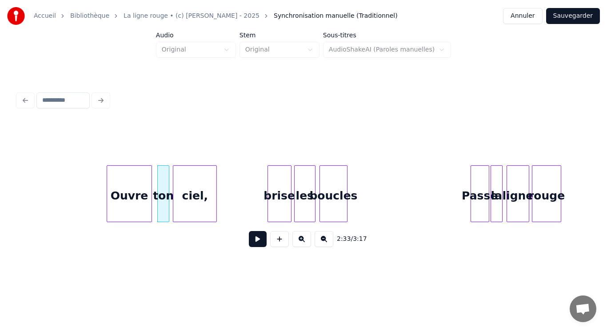
click at [192, 199] on div "ciel," at bounding box center [194, 196] width 43 height 60
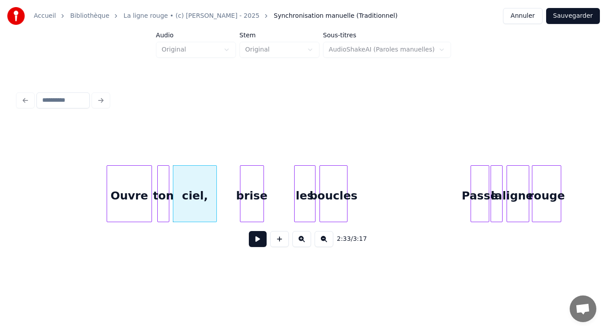
click at [249, 195] on div "brise" at bounding box center [251, 196] width 23 height 60
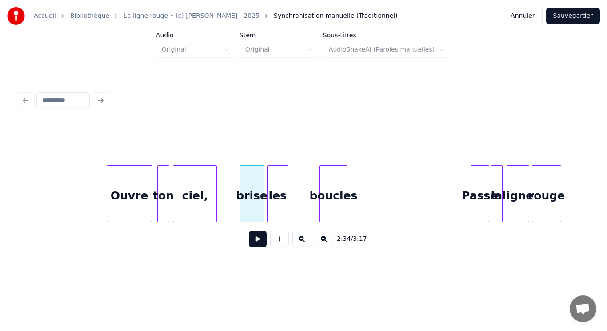
click at [280, 200] on div "les" at bounding box center [277, 196] width 20 height 60
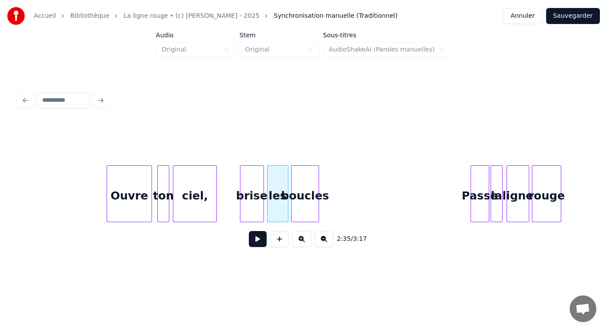
click at [303, 202] on div "boucles" at bounding box center [304, 196] width 27 height 60
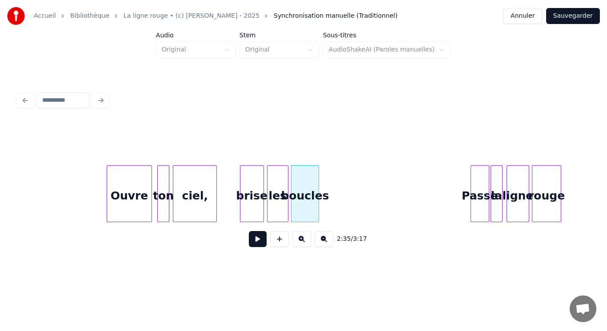
click at [258, 241] on button at bounding box center [258, 239] width 18 height 16
click at [252, 239] on button at bounding box center [258, 239] width 18 height 16
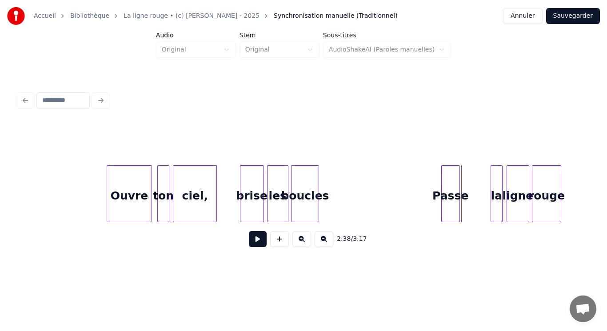
click at [452, 200] on div "Passe" at bounding box center [450, 196] width 18 height 60
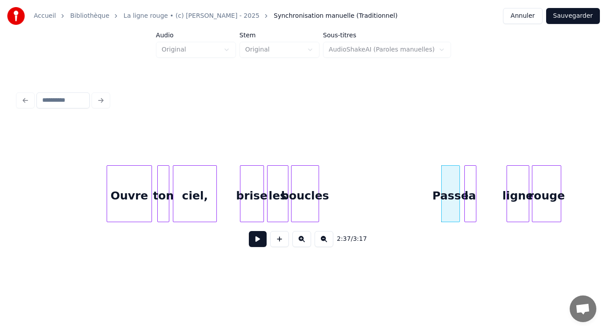
click at [467, 200] on div "la" at bounding box center [470, 196] width 11 height 60
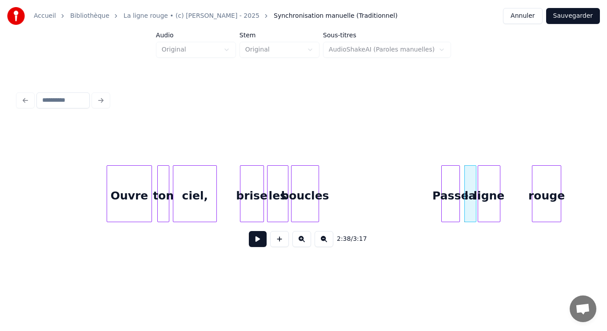
click at [485, 203] on div "ligne" at bounding box center [489, 196] width 22 height 60
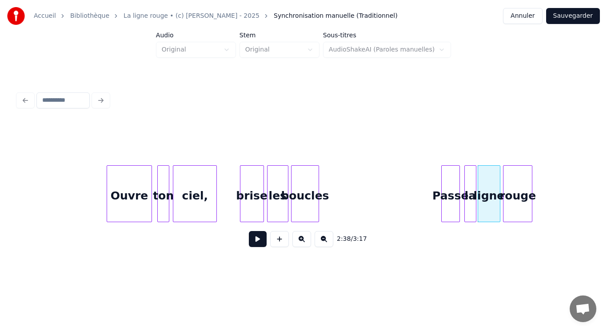
click at [511, 200] on div "rouge" at bounding box center [517, 196] width 28 height 60
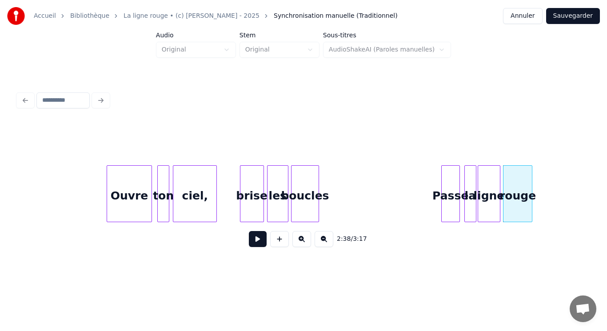
click at [255, 243] on button at bounding box center [258, 239] width 18 height 16
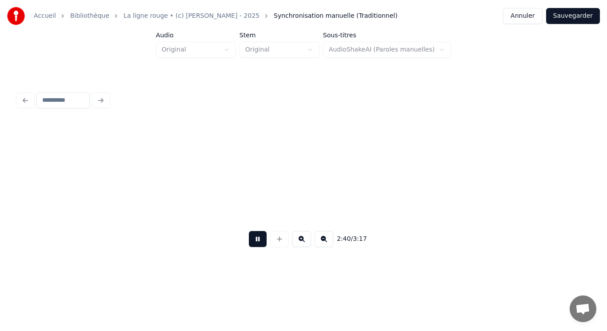
scroll to position [0, 10658]
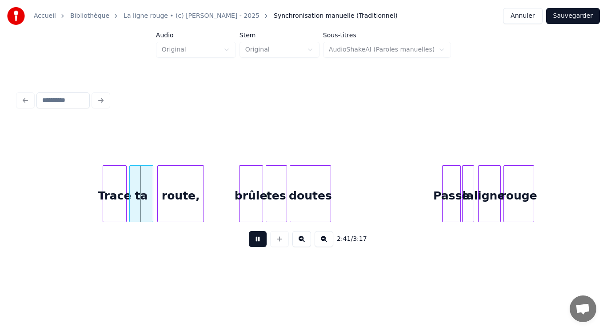
click at [257, 242] on button at bounding box center [258, 239] width 18 height 16
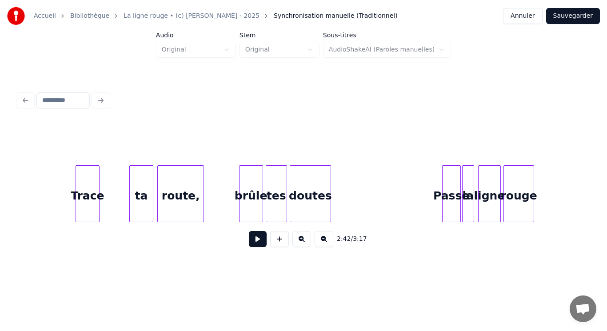
click at [84, 206] on div "Trace" at bounding box center [87, 196] width 23 height 60
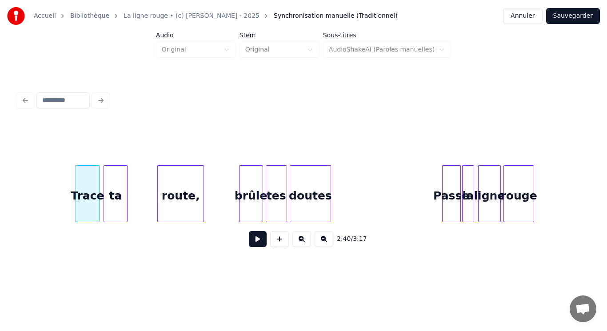
click at [117, 207] on div "ta" at bounding box center [115, 196] width 23 height 60
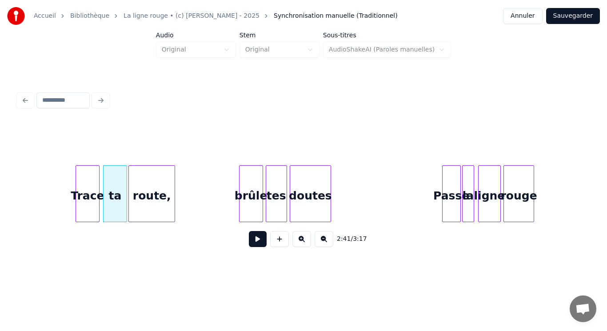
click at [153, 211] on div "route," at bounding box center [152, 196] width 46 height 60
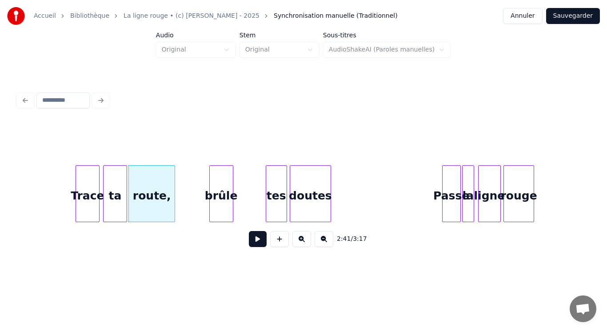
click at [220, 209] on div "brûle" at bounding box center [221, 196] width 23 height 60
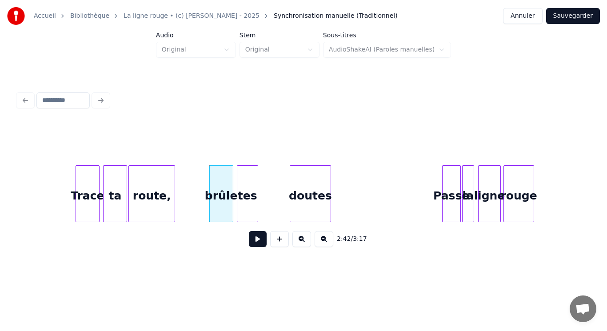
click at [242, 204] on div "tes" at bounding box center [247, 196] width 20 height 60
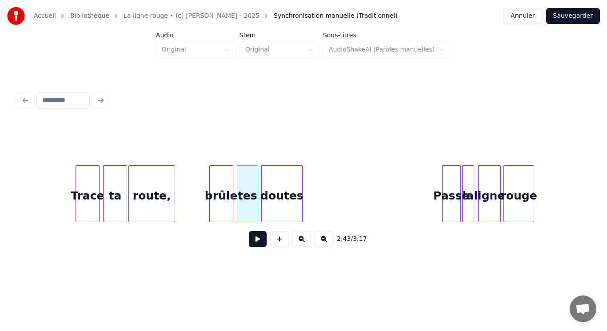
click at [275, 206] on div "doutes" at bounding box center [282, 196] width 40 height 60
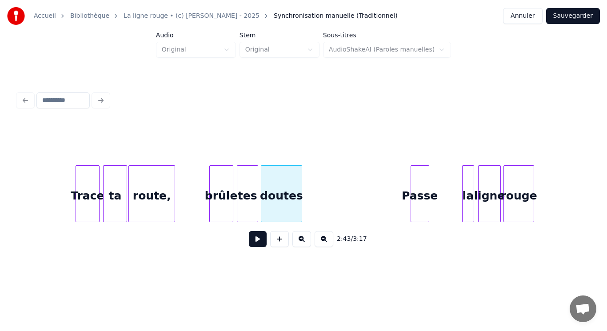
click at [425, 209] on div "Passe" at bounding box center [420, 196] width 18 height 60
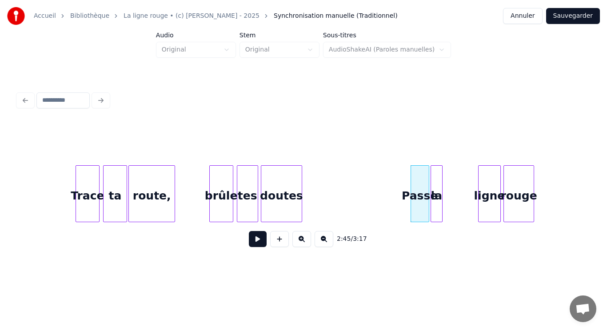
click at [437, 208] on div "la" at bounding box center [436, 196] width 11 height 60
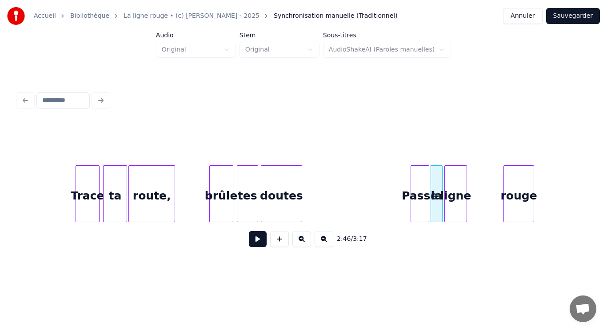
click at [449, 207] on div "ligne" at bounding box center [456, 196] width 22 height 60
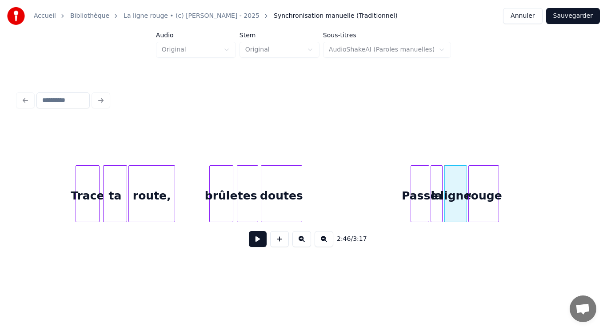
click at [476, 207] on div "rouge" at bounding box center [484, 196] width 30 height 60
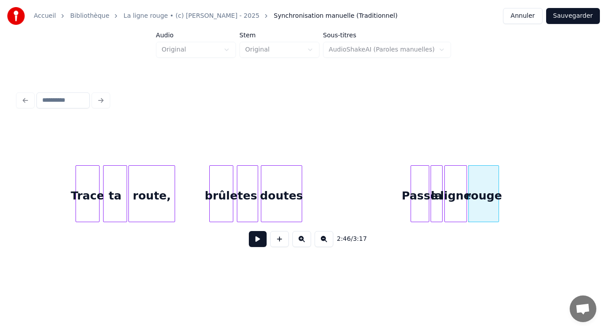
click at [262, 241] on button at bounding box center [258, 239] width 18 height 16
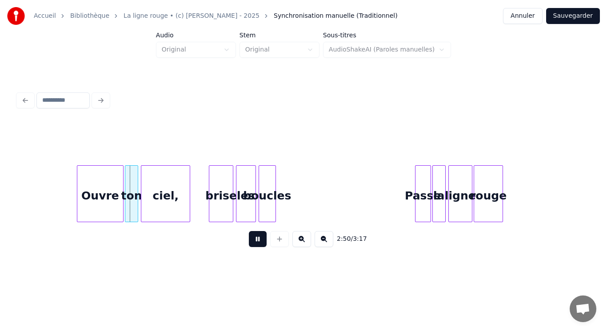
click at [260, 239] on button at bounding box center [258, 239] width 18 height 16
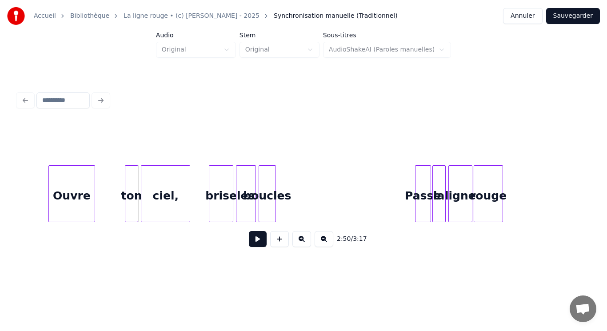
click at [69, 209] on div "Ouvre" at bounding box center [72, 196] width 46 height 60
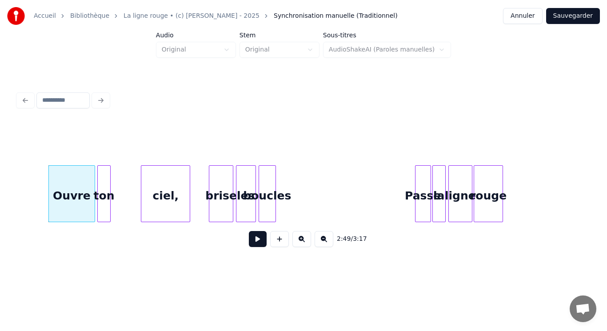
click at [103, 205] on div "ton" at bounding box center [104, 196] width 12 height 60
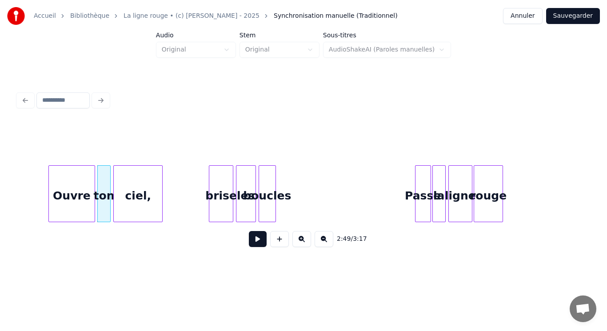
click at [145, 203] on div "ciel," at bounding box center [138, 196] width 48 height 60
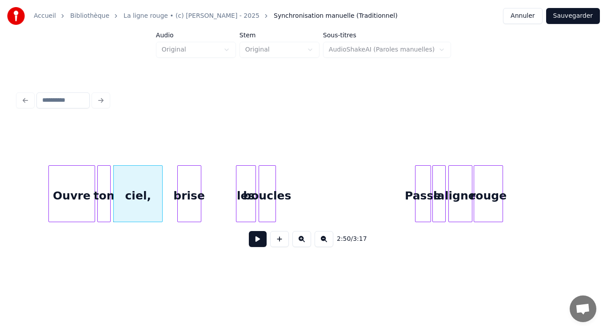
click at [181, 201] on div "brise" at bounding box center [189, 196] width 23 height 60
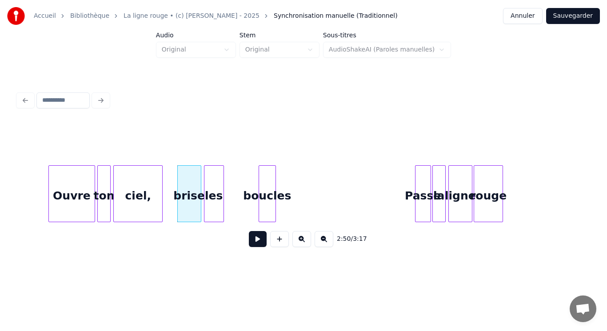
click at [214, 201] on div "les" at bounding box center [213, 196] width 19 height 60
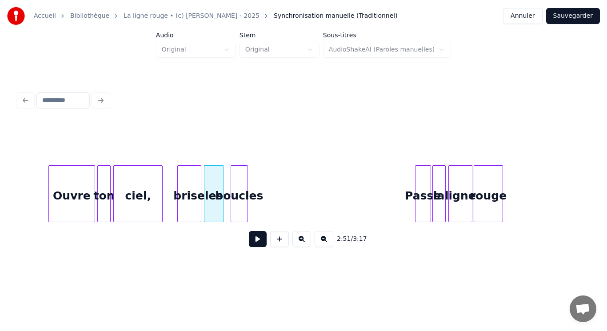
click at [238, 203] on div "boucles" at bounding box center [239, 196] width 16 height 60
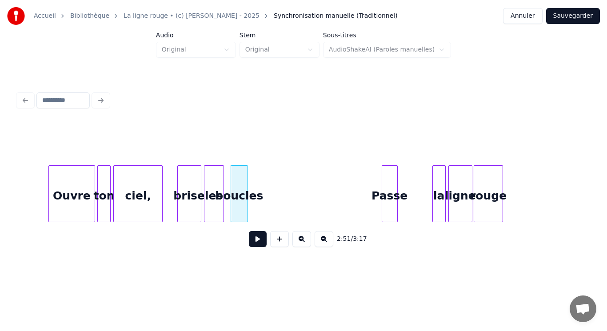
click at [391, 211] on div "Passe" at bounding box center [389, 196] width 15 height 60
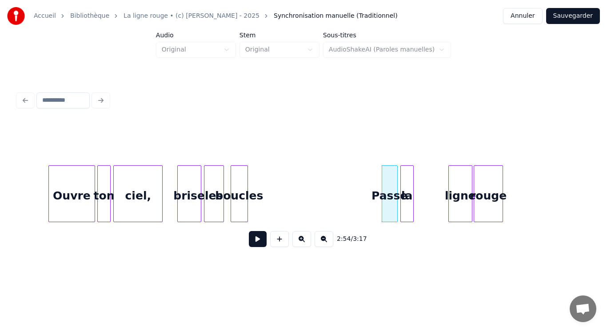
click at [407, 203] on div "la" at bounding box center [407, 196] width 12 height 60
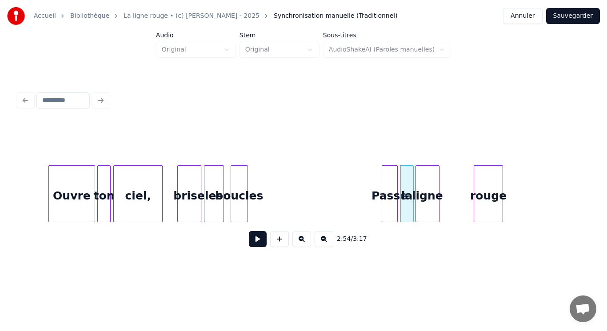
click at [427, 211] on div "ligne" at bounding box center [427, 196] width 23 height 60
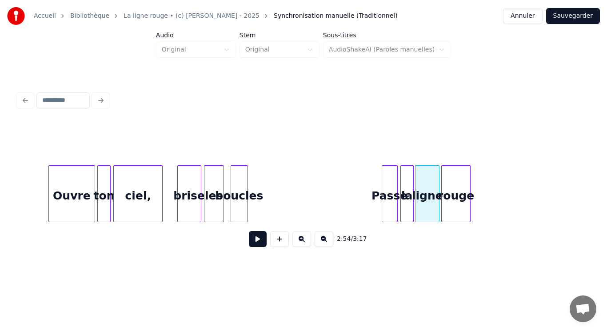
click at [448, 209] on div "rouge" at bounding box center [455, 196] width 28 height 60
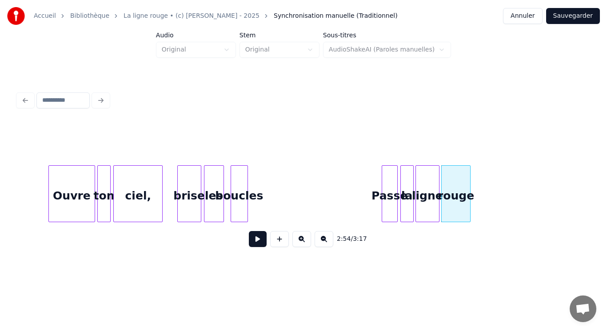
click at [255, 239] on button at bounding box center [258, 239] width 18 height 16
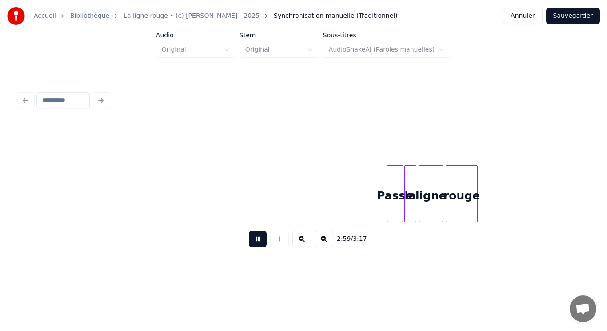
click at [255, 237] on button at bounding box center [258, 239] width 18 height 16
click at [357, 201] on div "Passe" at bounding box center [360, 196] width 15 height 60
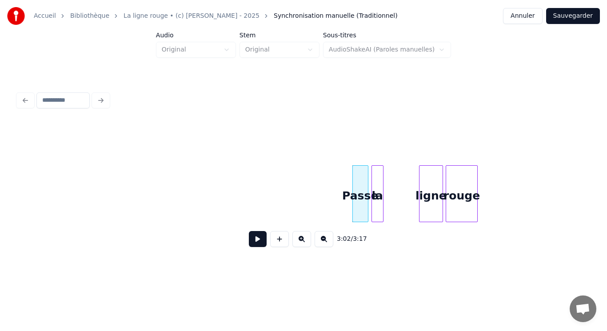
click at [379, 202] on div "la" at bounding box center [377, 196] width 11 height 60
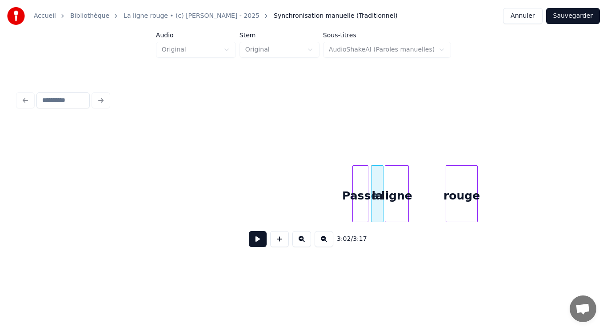
click at [390, 202] on div "ligne" at bounding box center [396, 196] width 23 height 60
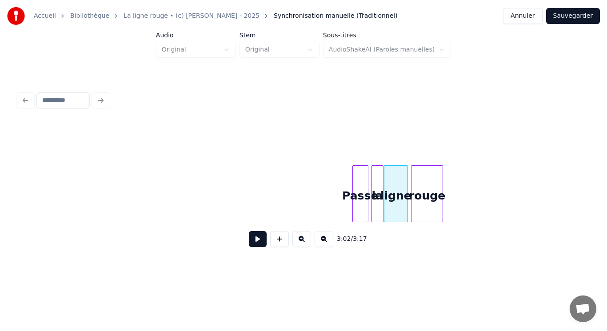
click at [419, 205] on div "rouge" at bounding box center [426, 196] width 31 height 60
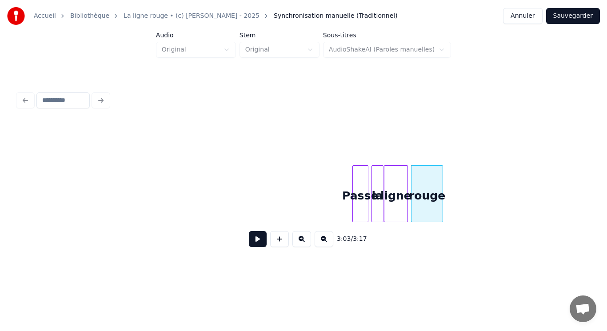
click at [255, 247] on button at bounding box center [258, 239] width 18 height 16
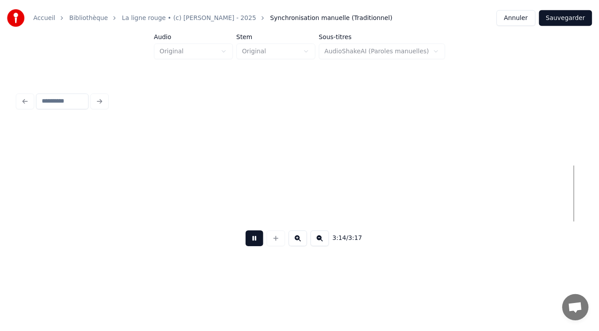
scroll to position [0, 12586]
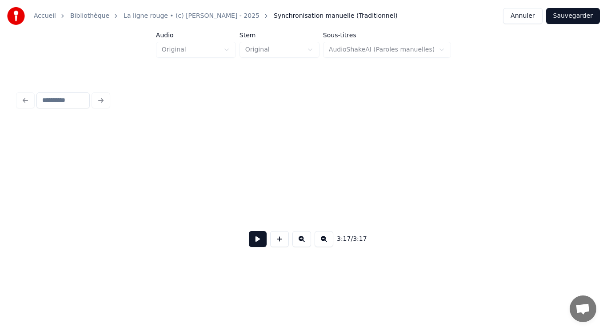
click at [579, 15] on button "Sauvegarder" at bounding box center [573, 16] width 54 height 16
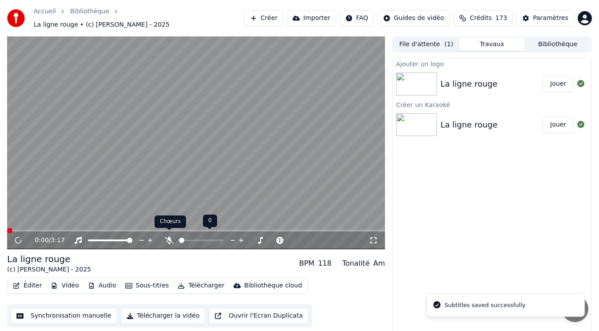
click at [167, 237] on icon at bounding box center [169, 240] width 9 height 7
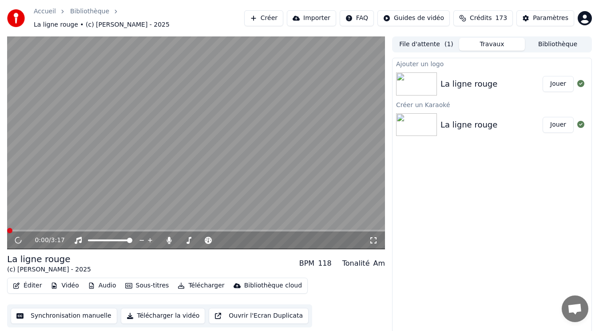
click at [85, 185] on video at bounding box center [196, 142] width 378 height 213
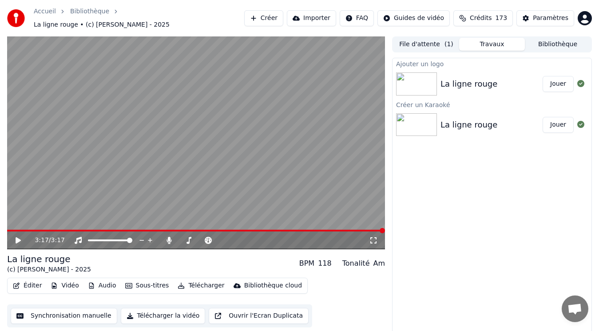
click at [97, 280] on button "Audio" at bounding box center [102, 285] width 36 height 12
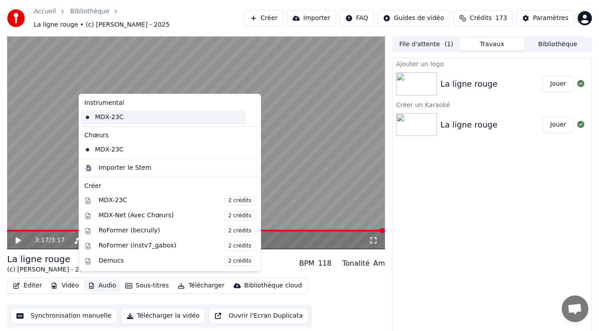
click at [108, 119] on div "MDX-23C" at bounding box center [163, 117] width 165 height 14
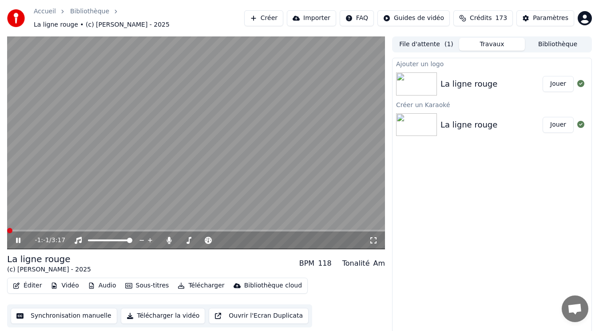
click at [106, 286] on button "Audio" at bounding box center [102, 285] width 36 height 12
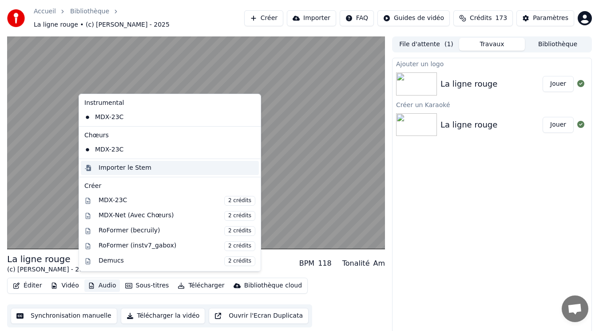
click at [128, 165] on div "Importer le Stem" at bounding box center [125, 167] width 53 height 9
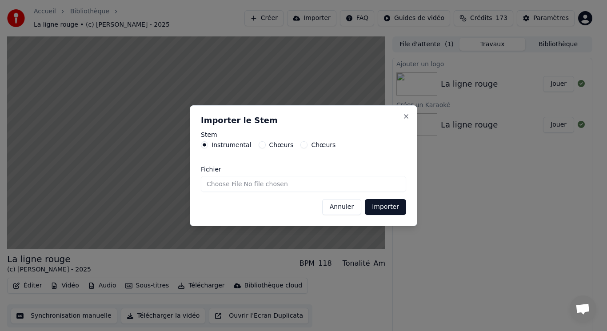
click at [239, 185] on input "Fichier" at bounding box center [303, 184] width 205 height 16
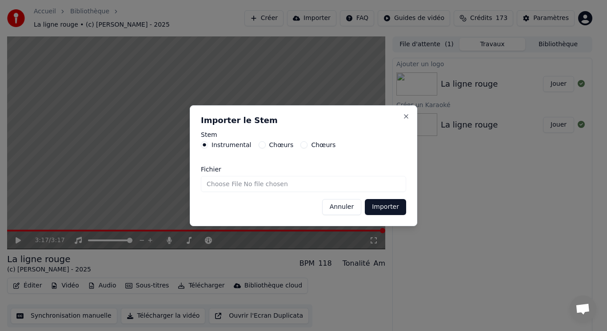
click at [238, 182] on input "Fichier" at bounding box center [303, 184] width 205 height 16
type input "**********"
click at [382, 209] on button "Importer" at bounding box center [385, 207] width 41 height 16
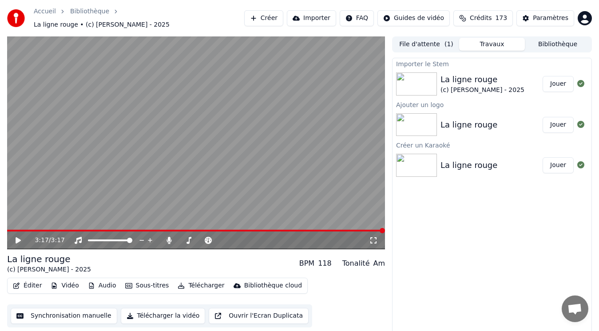
click at [95, 280] on button "Audio" at bounding box center [102, 285] width 36 height 12
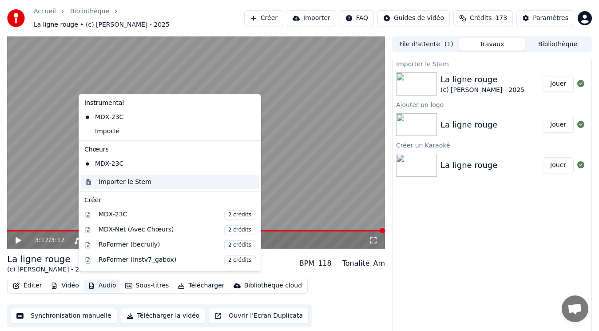
click at [114, 181] on div "Importer le Stem" at bounding box center [125, 182] width 53 height 9
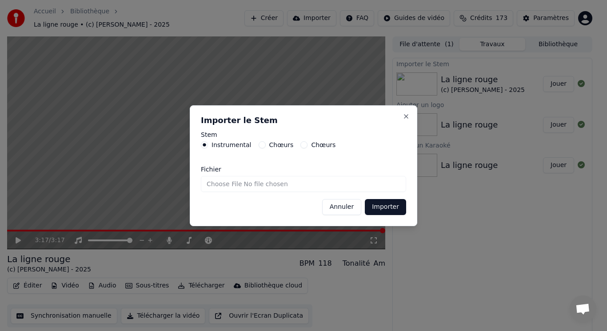
click at [282, 142] on label "Chœurs" at bounding box center [281, 145] width 24 height 6
click at [266, 142] on button "Chœurs" at bounding box center [261, 144] width 7 height 7
click at [224, 183] on input "Fichier" at bounding box center [303, 184] width 205 height 16
type input "**********"
click at [377, 209] on button "Importer" at bounding box center [385, 207] width 41 height 16
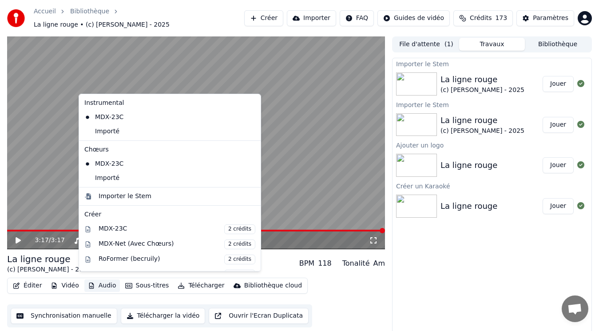
click at [92, 279] on button "Audio" at bounding box center [102, 285] width 36 height 12
click at [129, 175] on div "Importé" at bounding box center [163, 178] width 165 height 14
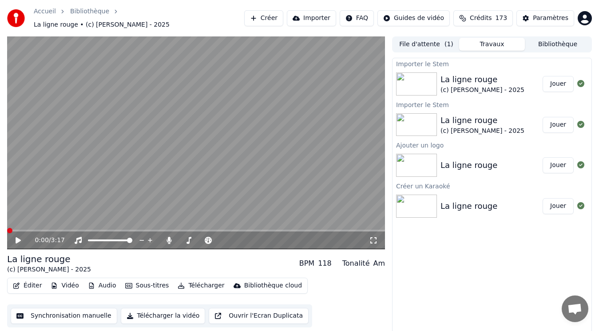
click at [99, 279] on button "Audio" at bounding box center [102, 285] width 36 height 12
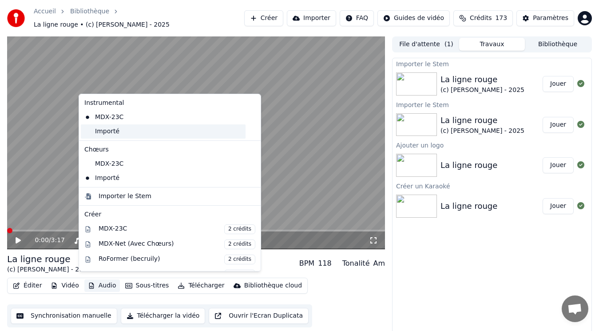
click at [104, 131] on div "Importé" at bounding box center [163, 131] width 165 height 14
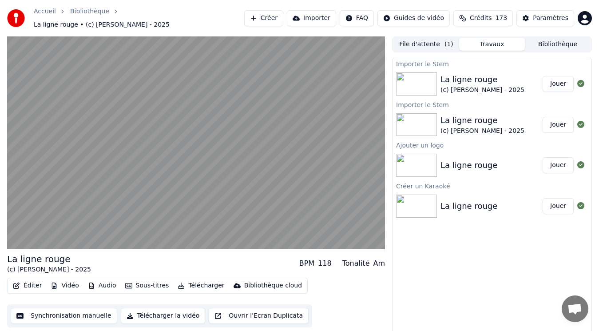
click at [188, 282] on button "Télécharger" at bounding box center [201, 285] width 54 height 12
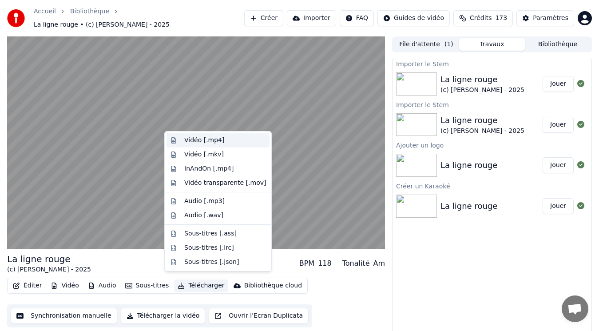
click at [206, 142] on div "Vidéo [.mp4]" at bounding box center [204, 140] width 40 height 9
